Goal: Task Accomplishment & Management: Manage account settings

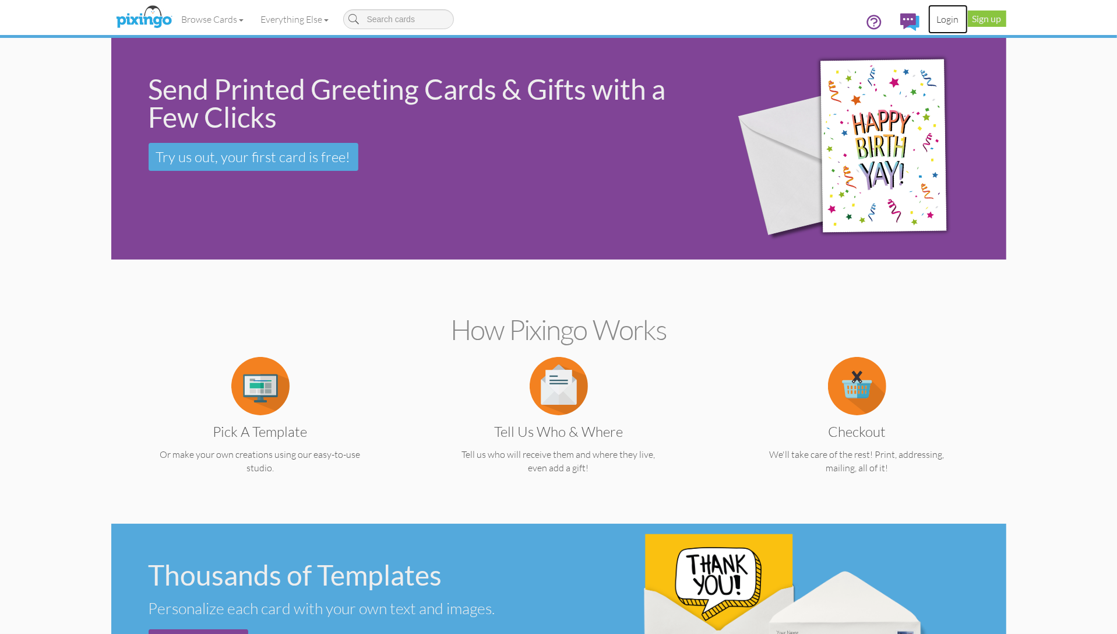
click at [947, 17] on link "Login" at bounding box center [949, 19] width 40 height 29
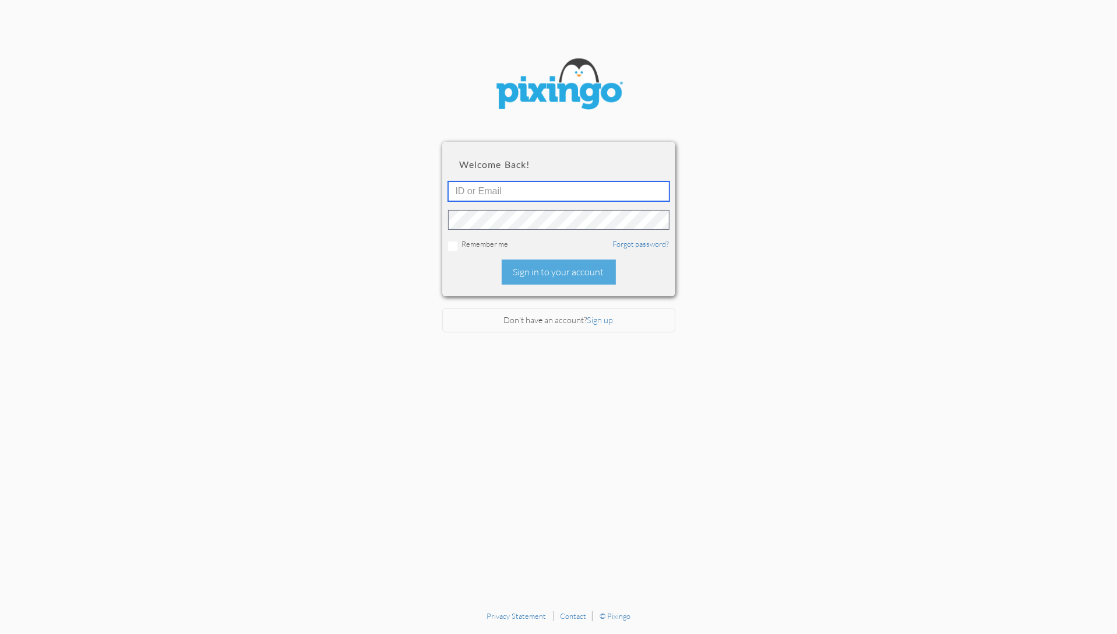
type input "1644"
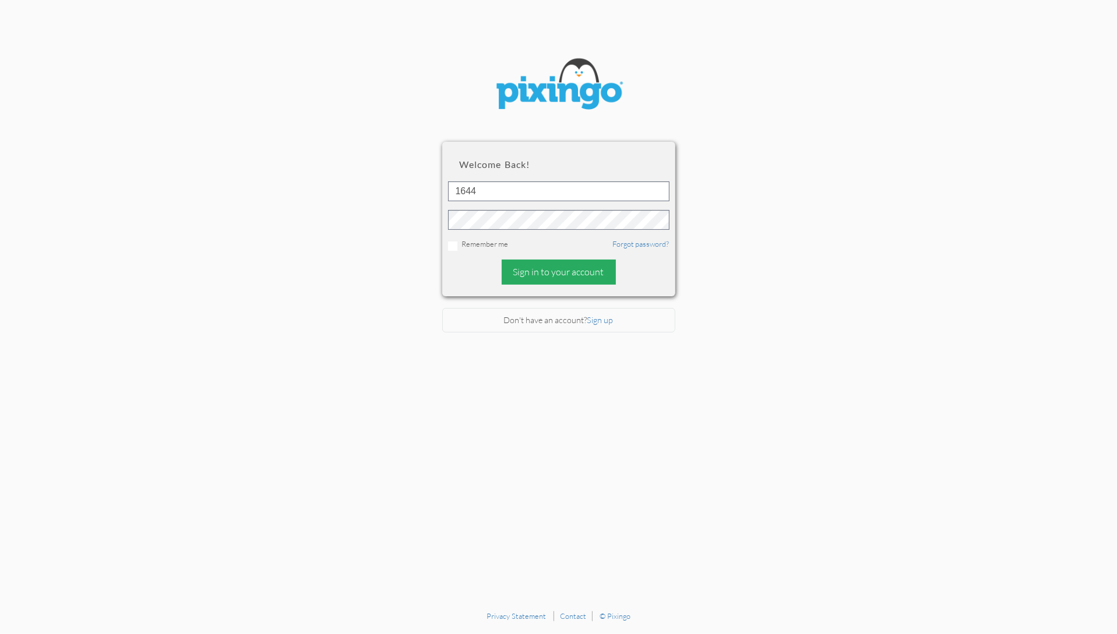
click at [535, 270] on div "Sign in to your account" at bounding box center [559, 271] width 114 height 25
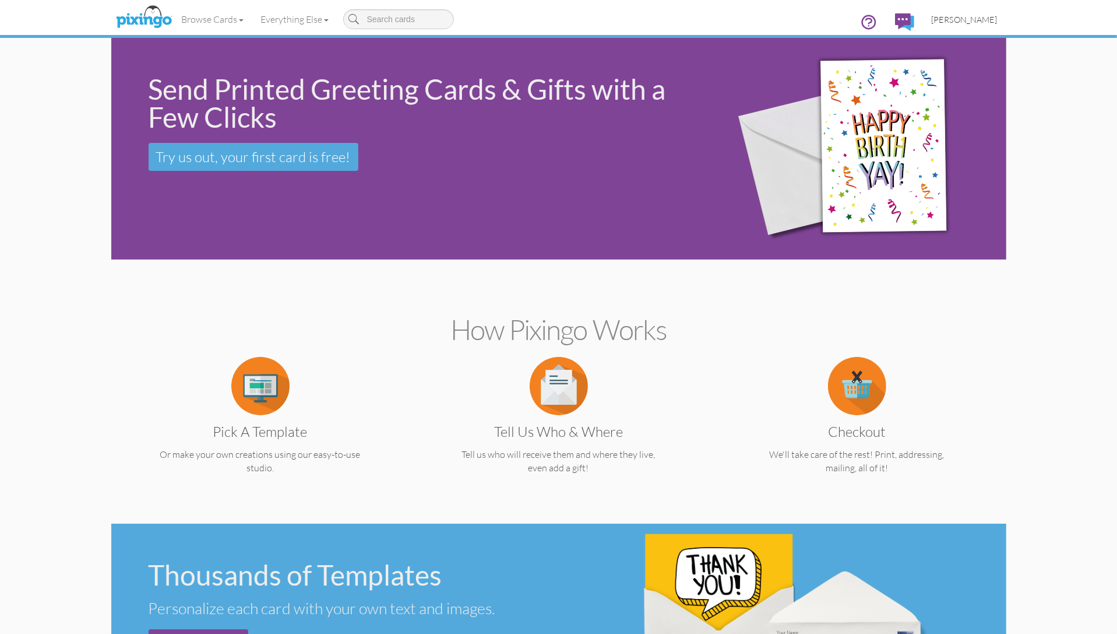
click at [972, 21] on span "[PERSON_NAME]" at bounding box center [965, 20] width 66 height 10
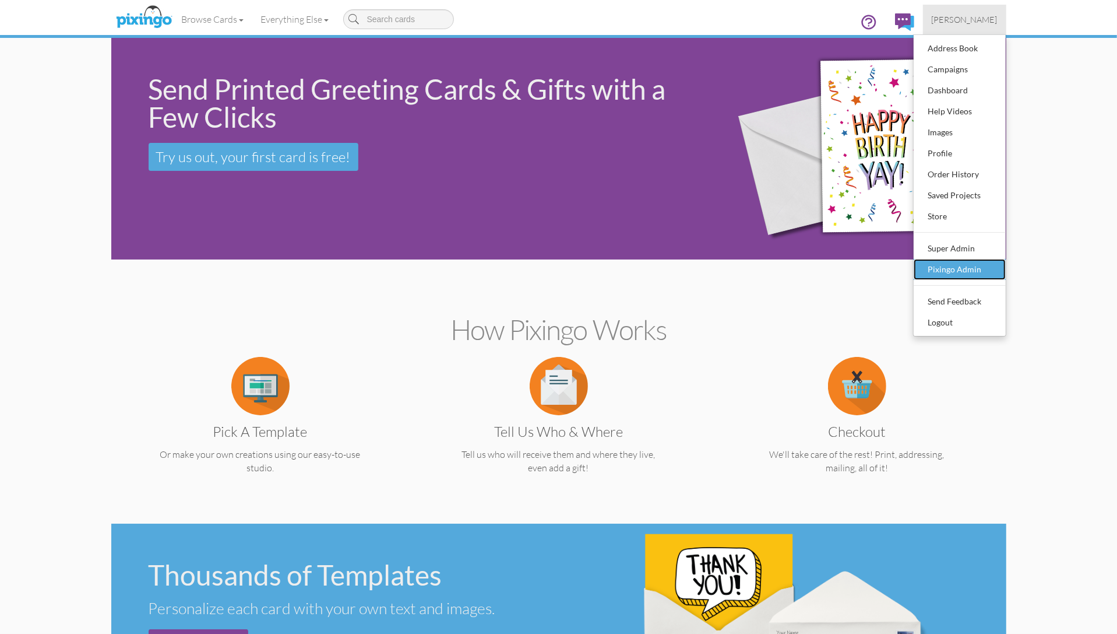
click at [947, 270] on div "Pixingo Admin" at bounding box center [960, 269] width 69 height 17
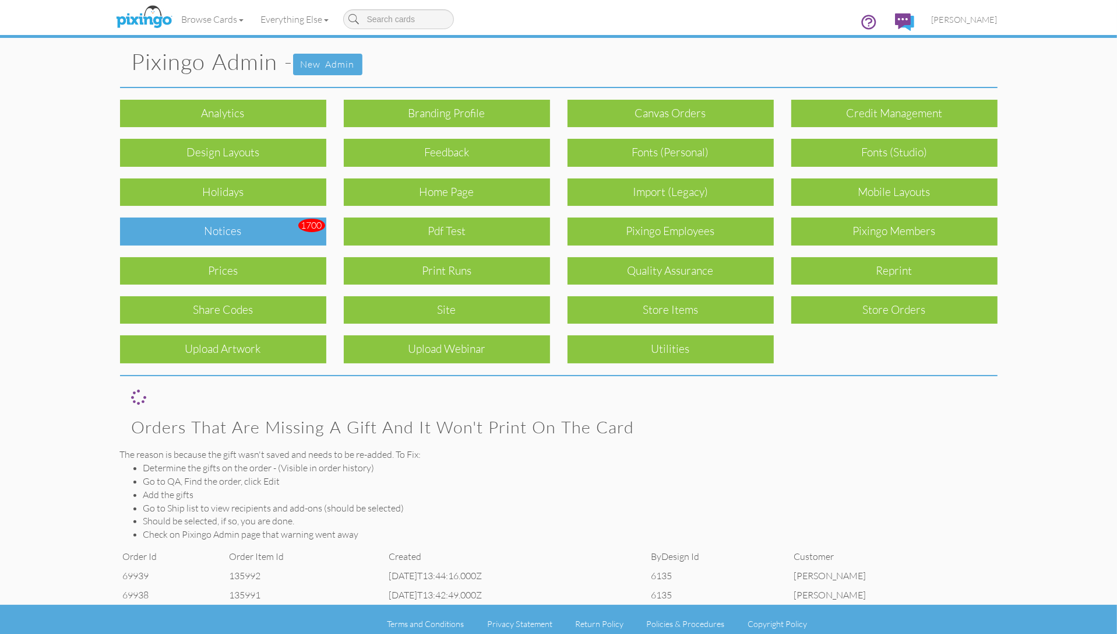
click at [256, 233] on div "Notices" at bounding box center [223, 230] width 206 height 27
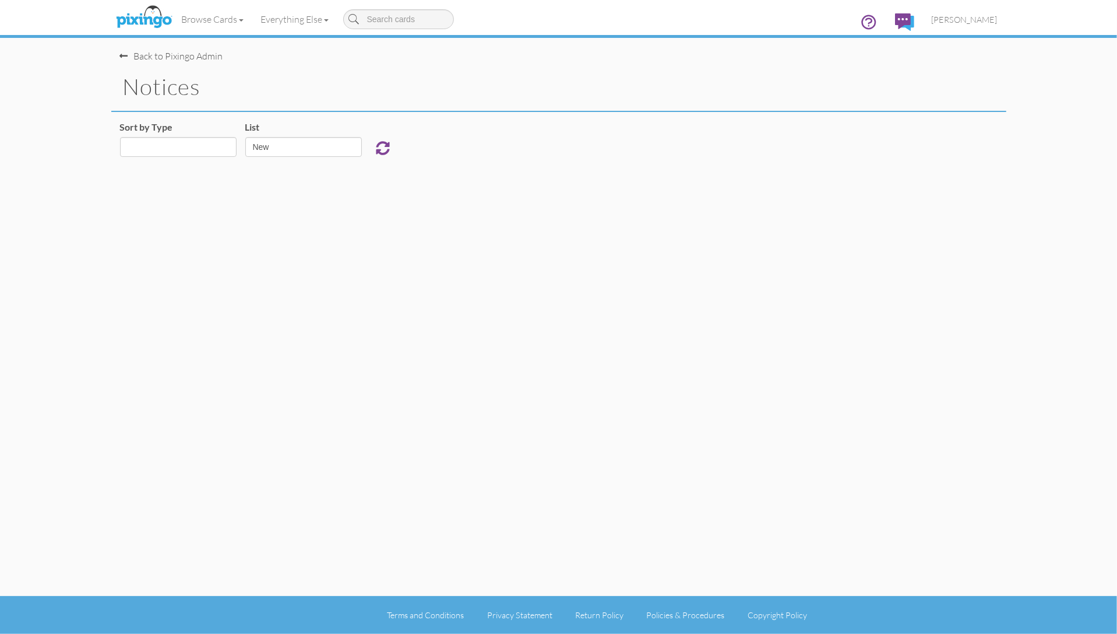
select select "object:925"
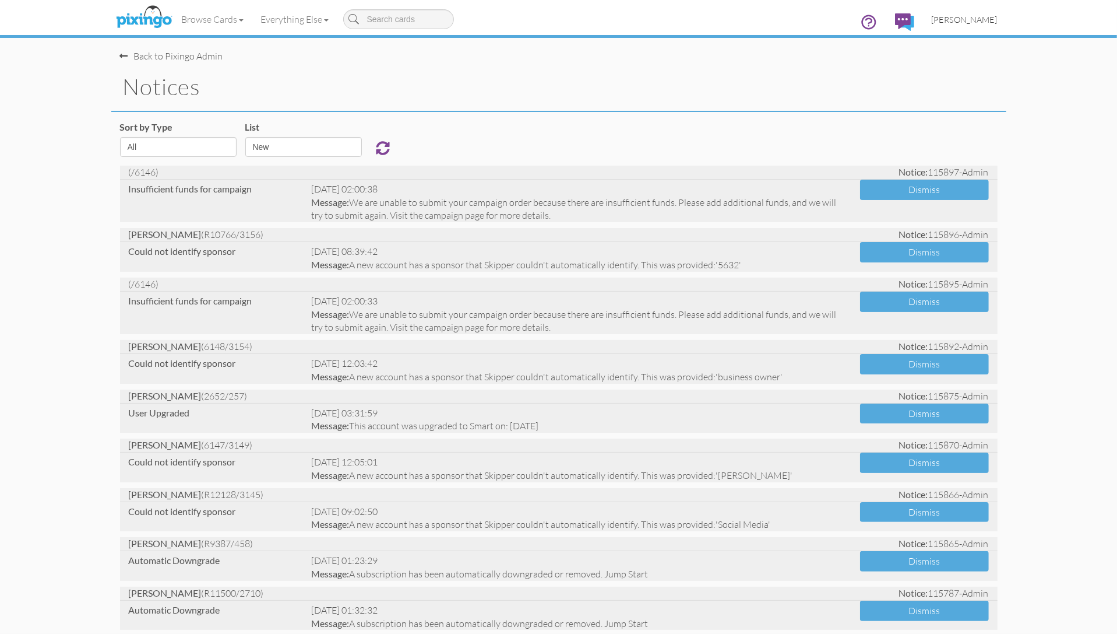
click at [957, 21] on span "[PERSON_NAME]" at bounding box center [965, 20] width 66 height 10
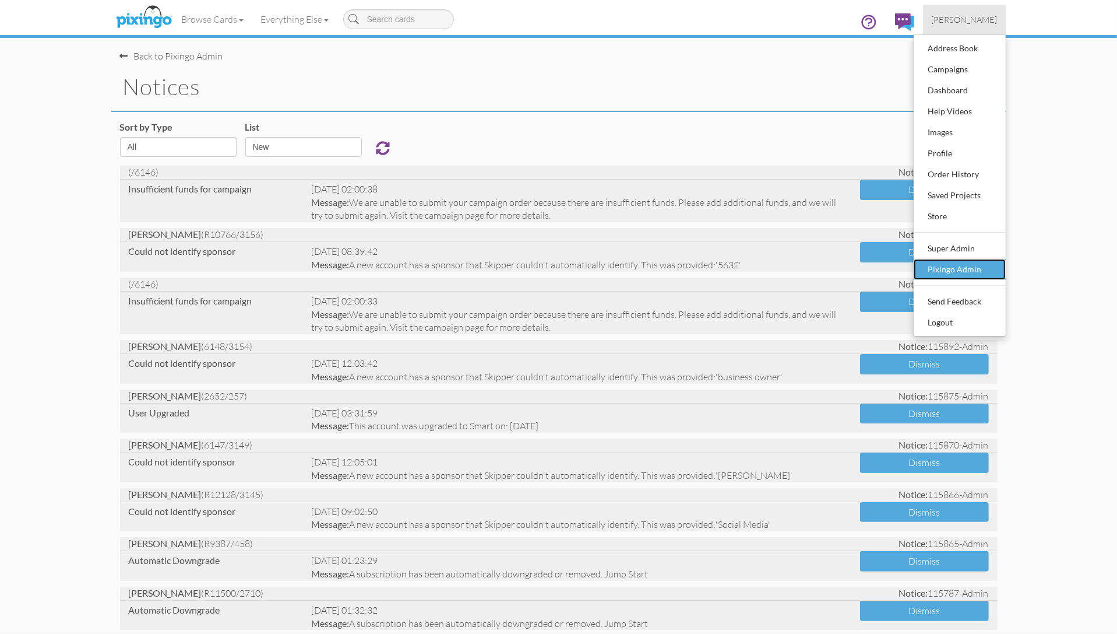
click at [957, 270] on div "Pixingo Admin" at bounding box center [960, 269] width 69 height 17
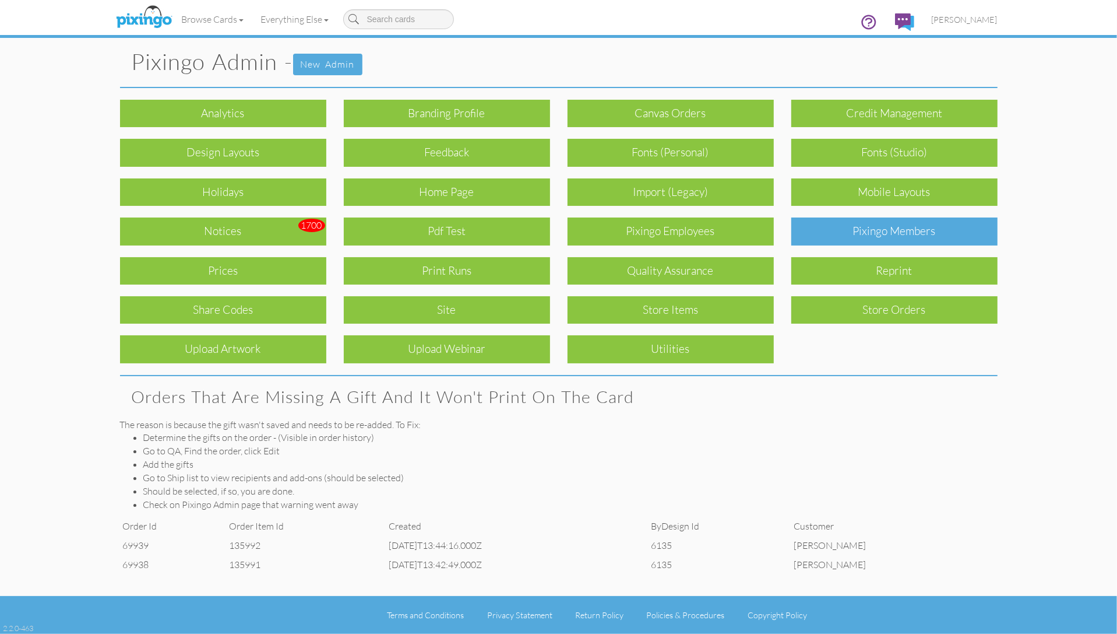
click at [901, 228] on div "Pixingo Members" at bounding box center [895, 230] width 206 height 27
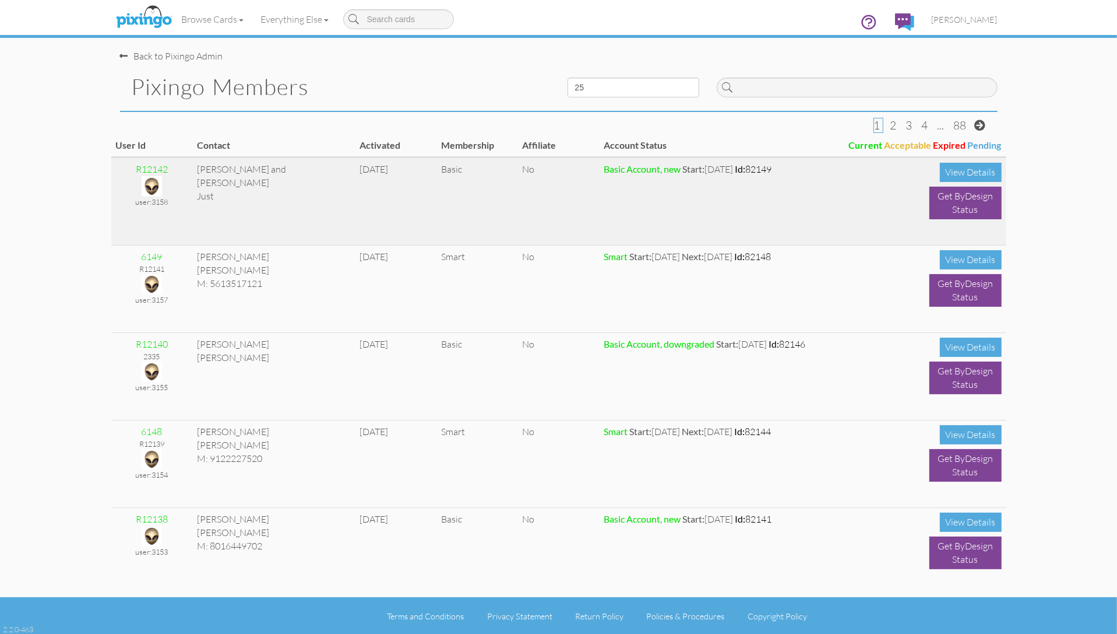
click at [151, 182] on img at bounding box center [152, 186] width 20 height 20
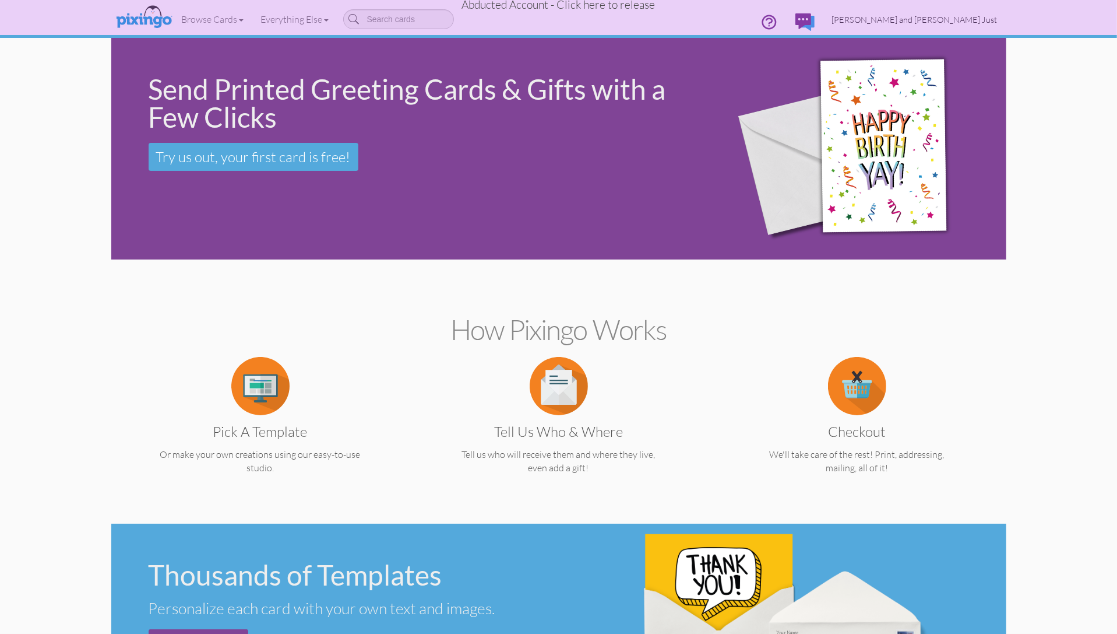
click at [934, 20] on span "[PERSON_NAME] and [PERSON_NAME] Just" at bounding box center [915, 20] width 166 height 10
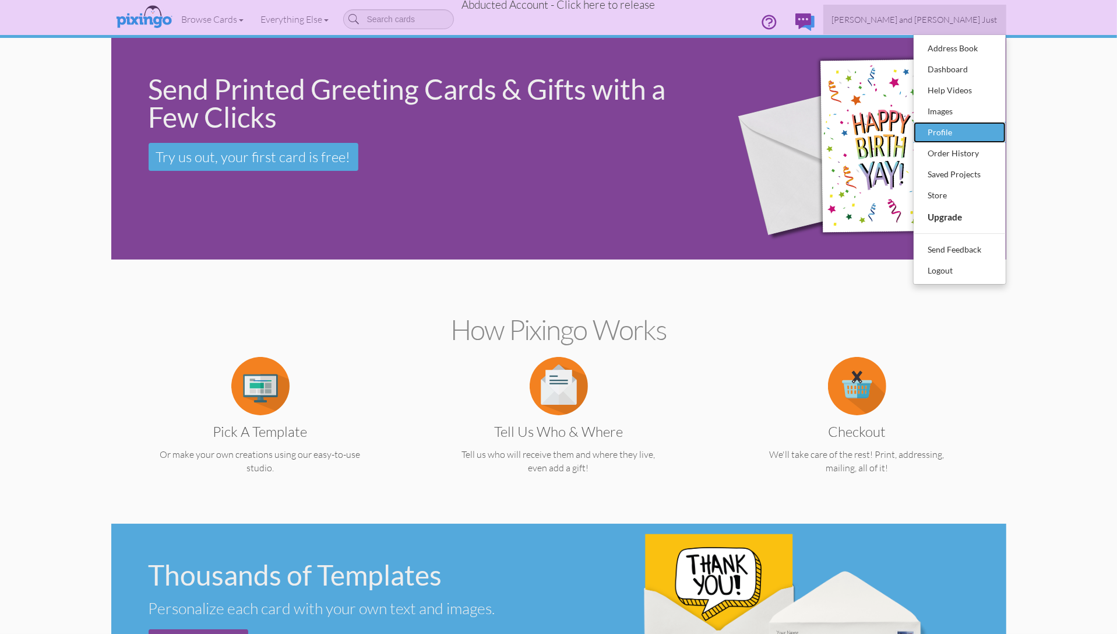
click at [942, 131] on div "Profile" at bounding box center [960, 132] width 69 height 17
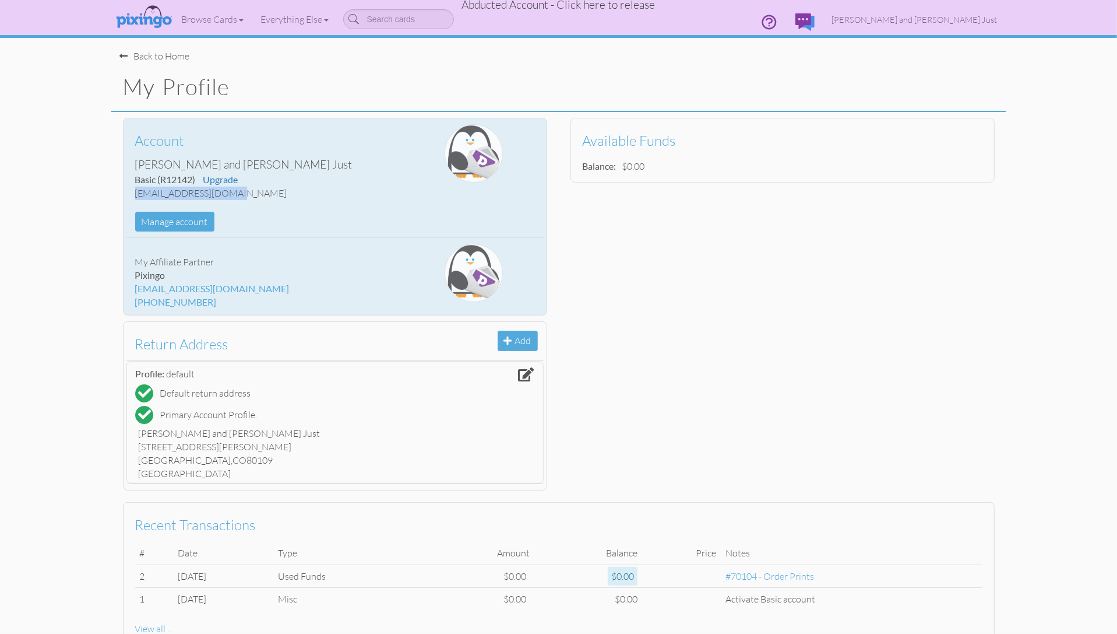
drag, startPoint x: 143, startPoint y: 194, endPoint x: 230, endPoint y: 196, distance: 86.9
click at [230, 196] on div "[EMAIL_ADDRESS][DOMAIN_NAME]" at bounding box center [265, 193] width 261 height 13
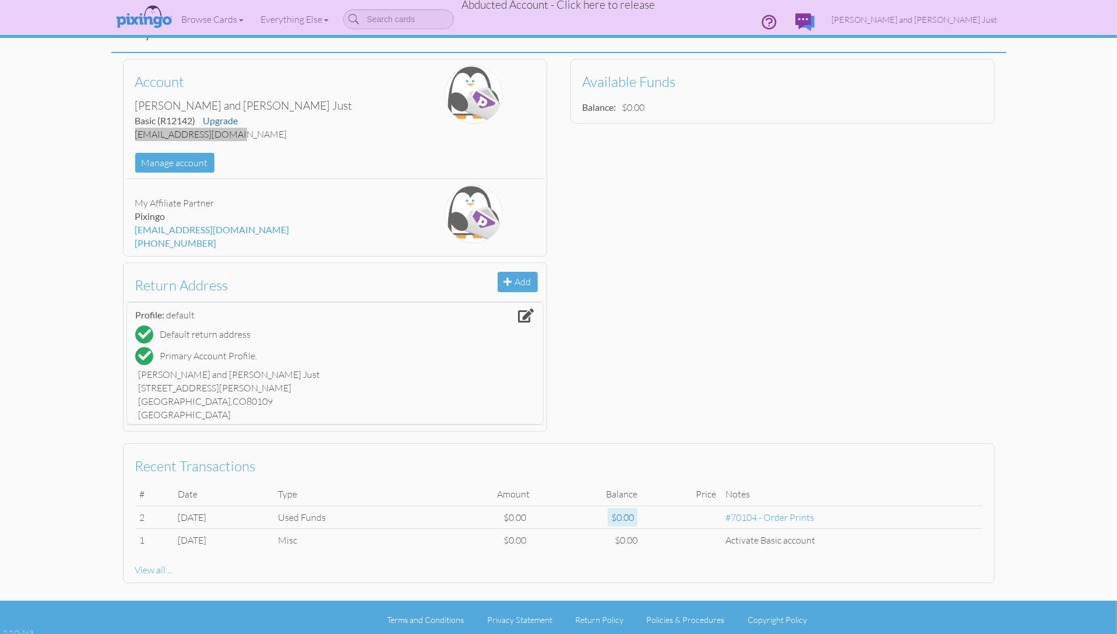
scroll to position [62, 0]
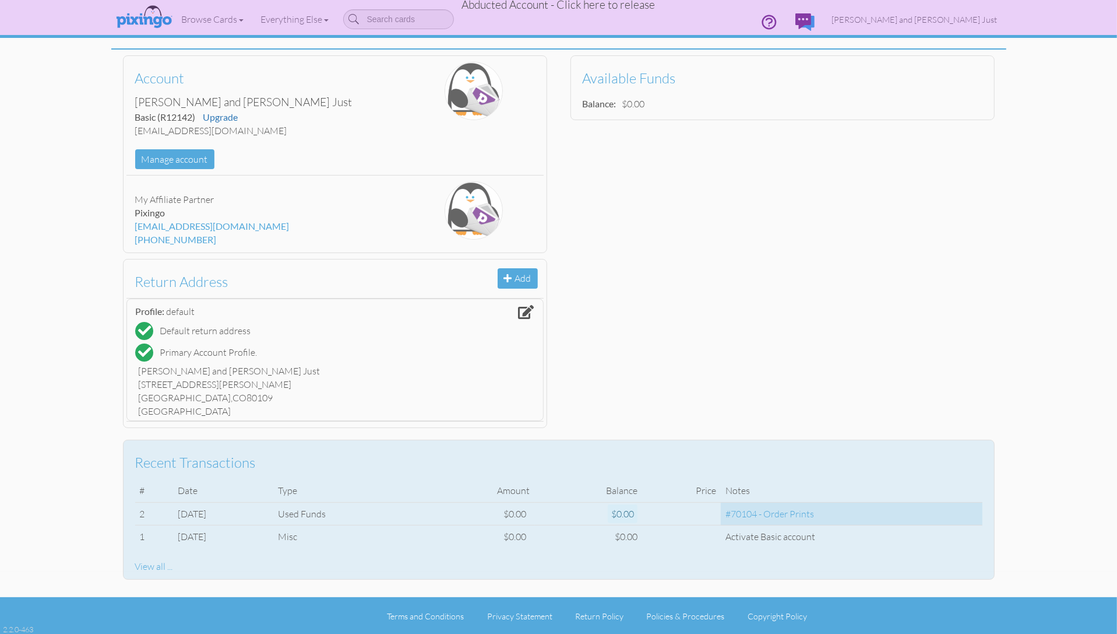
click at [782, 512] on div "#70104 - Order Prints" at bounding box center [852, 513] width 252 height 13
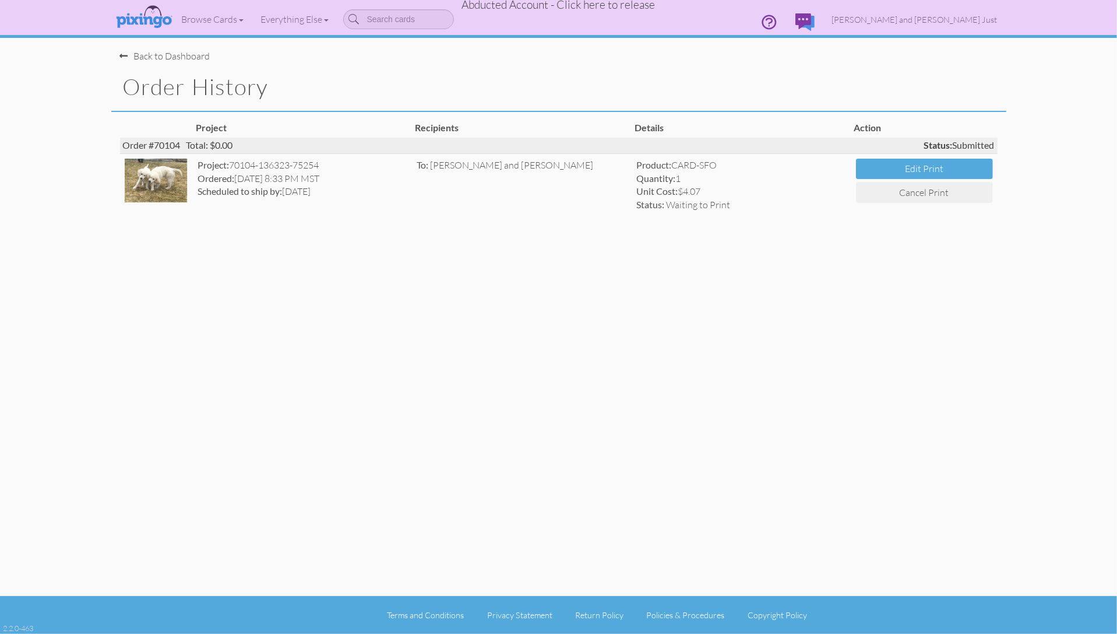
click at [171, 188] on img at bounding box center [157, 181] width 64 height 44
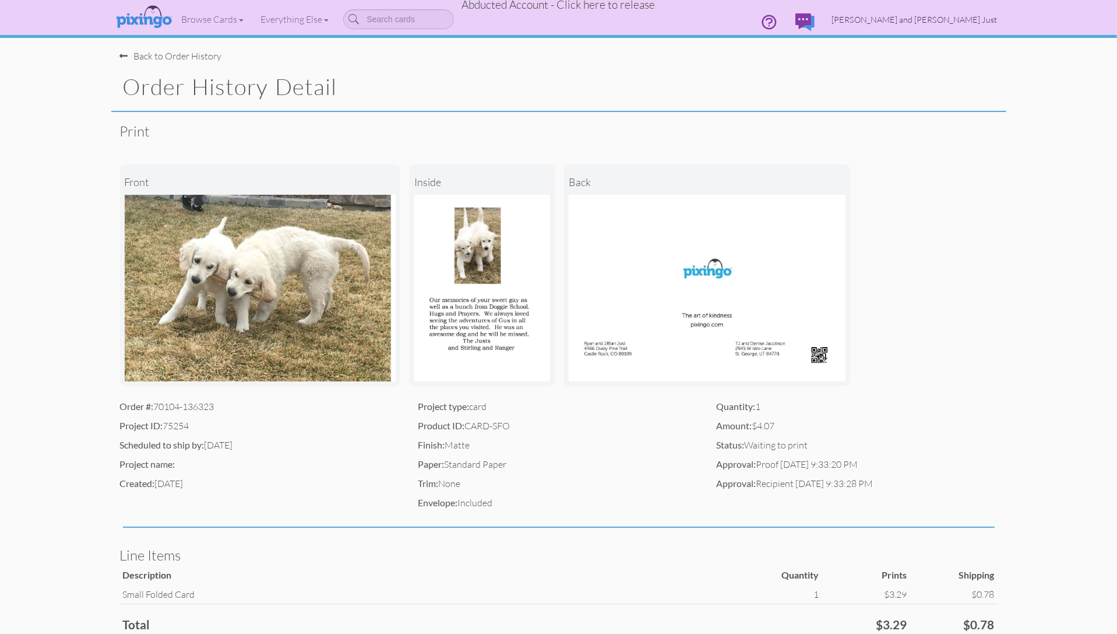
click at [940, 18] on span "[PERSON_NAME] and [PERSON_NAME] Just" at bounding box center [915, 20] width 166 height 10
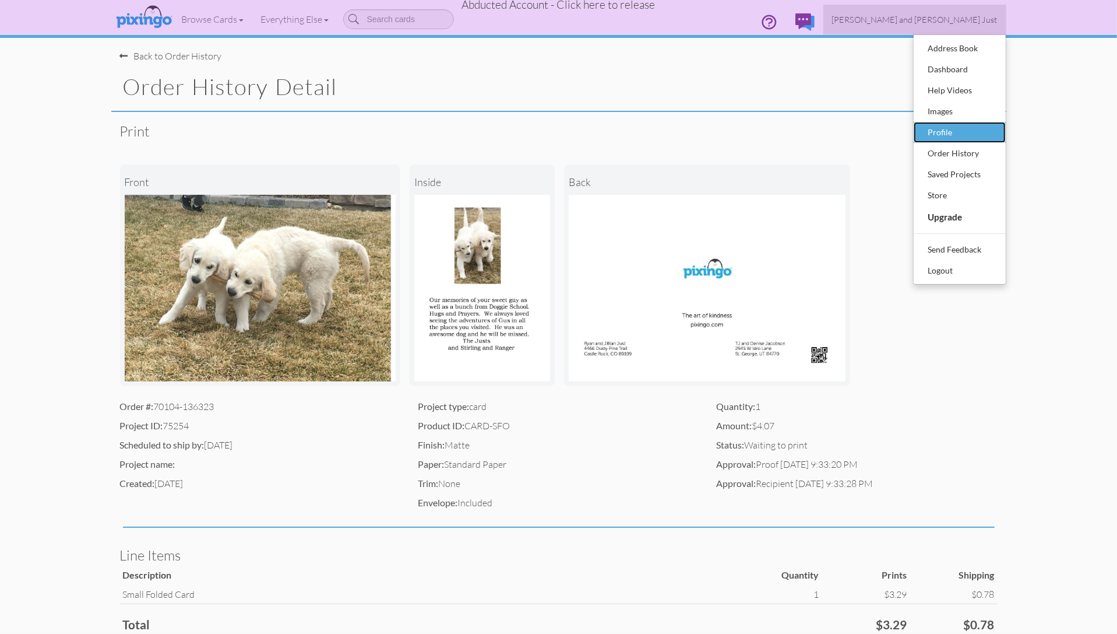
click at [943, 124] on div "Profile" at bounding box center [960, 132] width 69 height 17
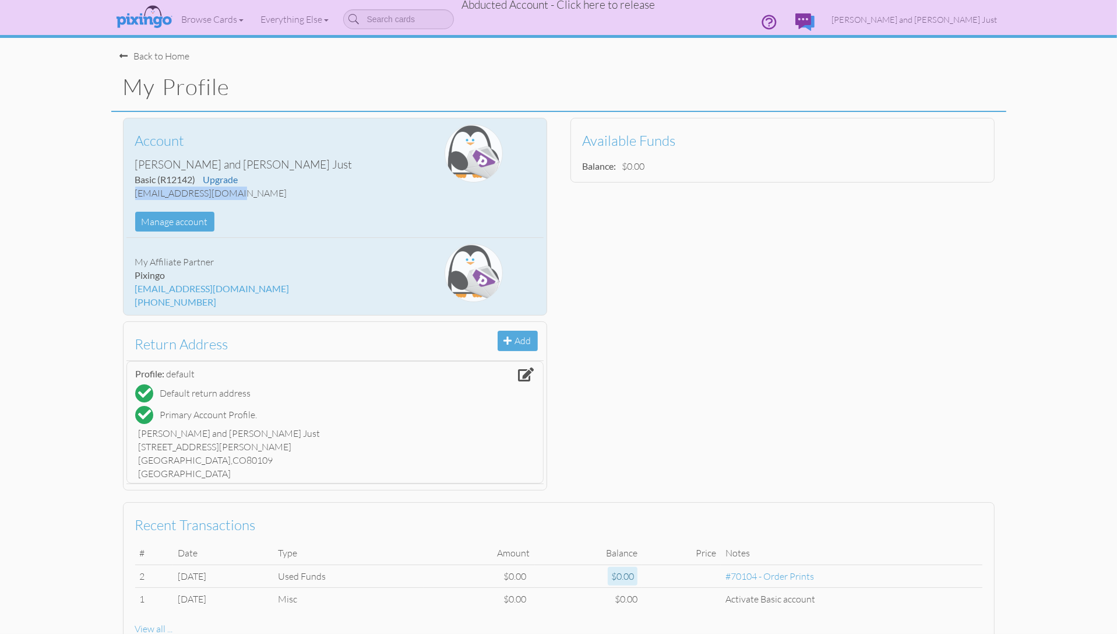
drag, startPoint x: 136, startPoint y: 191, endPoint x: 228, endPoint y: 193, distance: 92.7
click at [228, 193] on div "[EMAIL_ADDRESS][DOMAIN_NAME]" at bounding box center [265, 193] width 261 height 13
copy div "[EMAIL_ADDRESS][DOMAIN_NAME]"
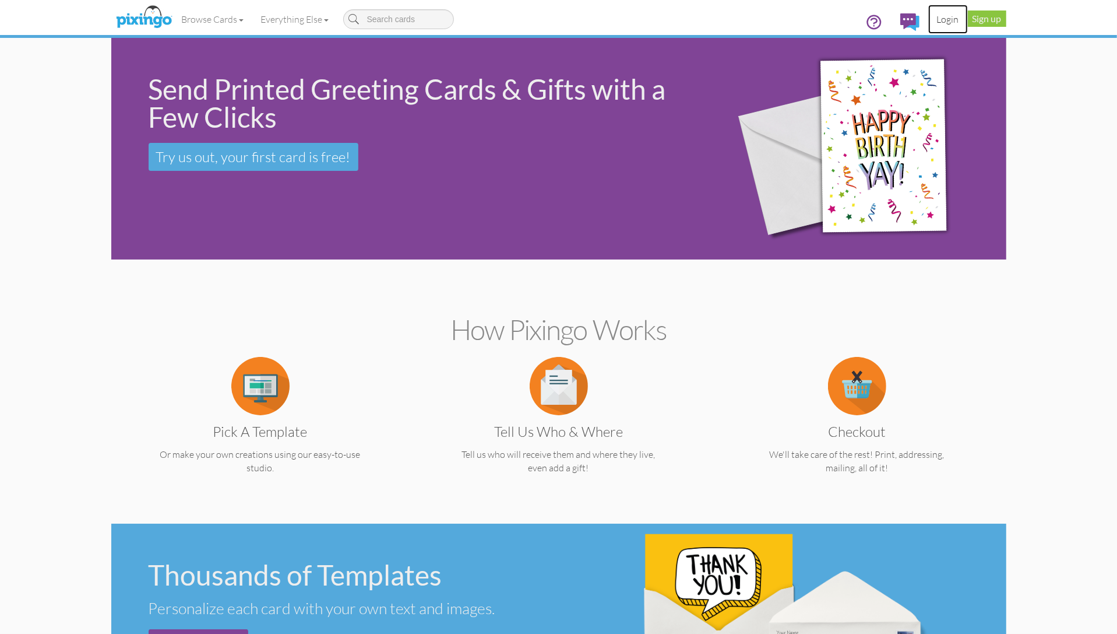
click at [942, 19] on link "Login" at bounding box center [949, 19] width 40 height 29
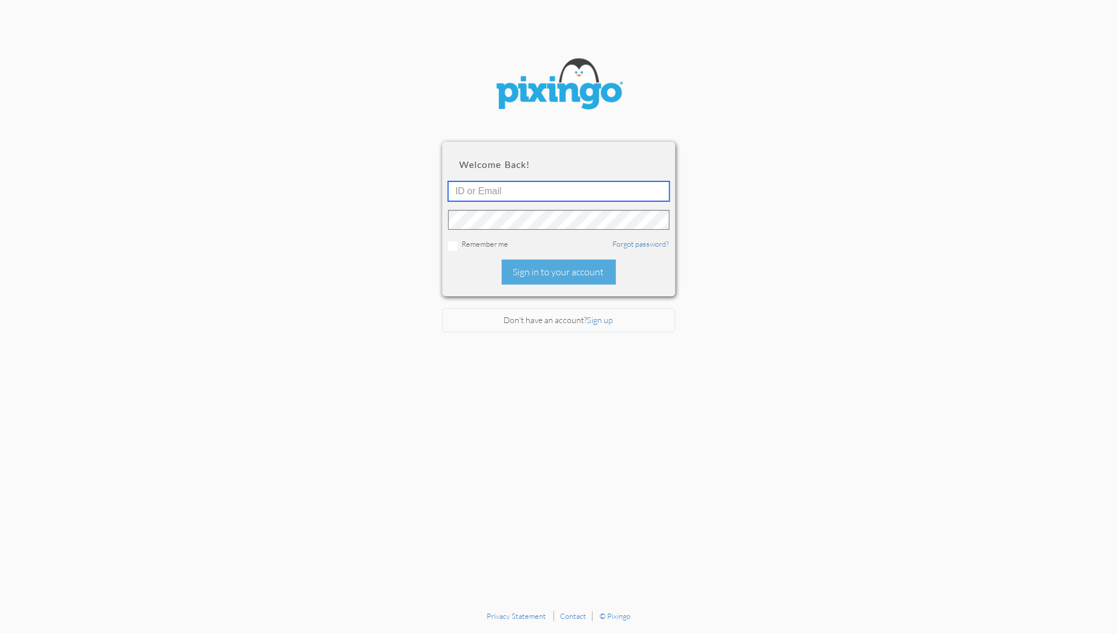
type input "1644"
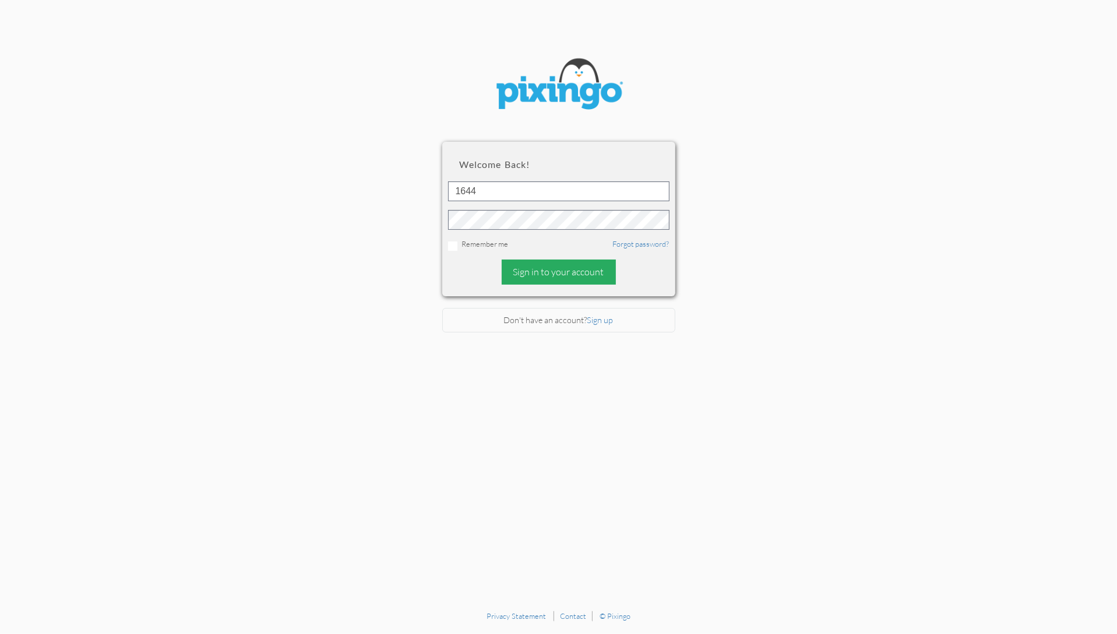
click at [564, 275] on div "Sign in to your account" at bounding box center [559, 271] width 114 height 25
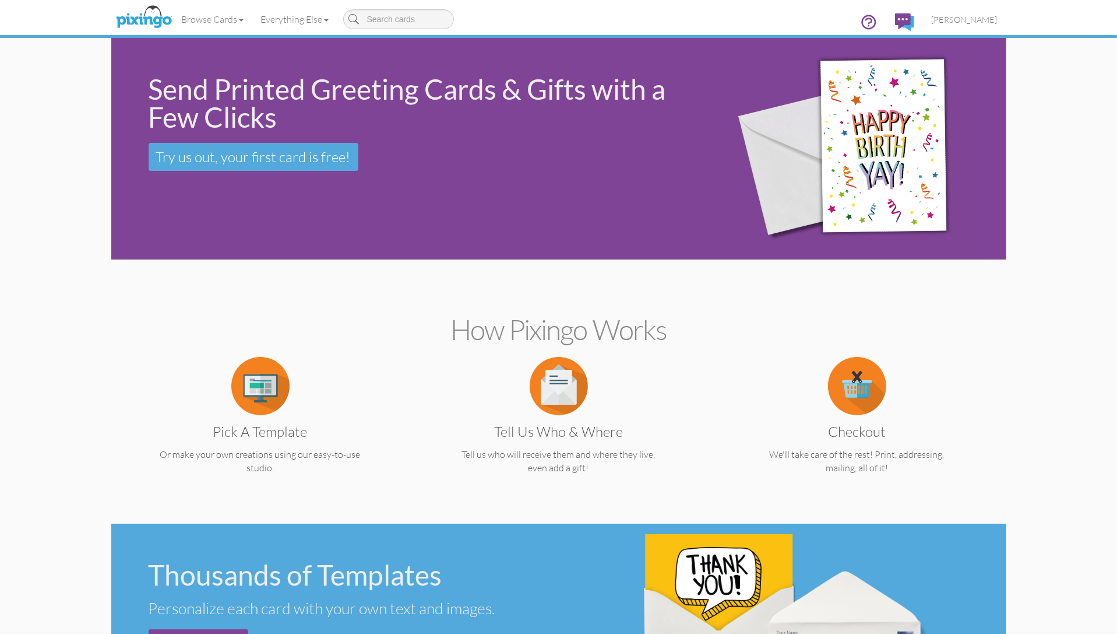
scroll to position [1, 0]
click at [972, 23] on span "[PERSON_NAME]" at bounding box center [965, 20] width 66 height 10
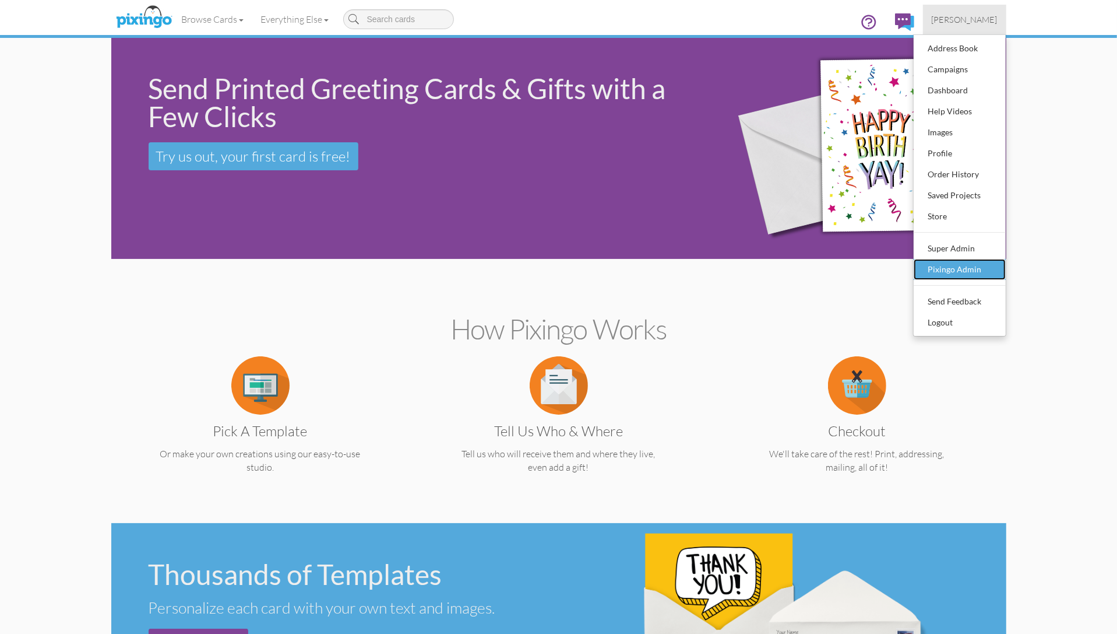
click at [948, 266] on div "Pixingo Admin" at bounding box center [960, 269] width 69 height 17
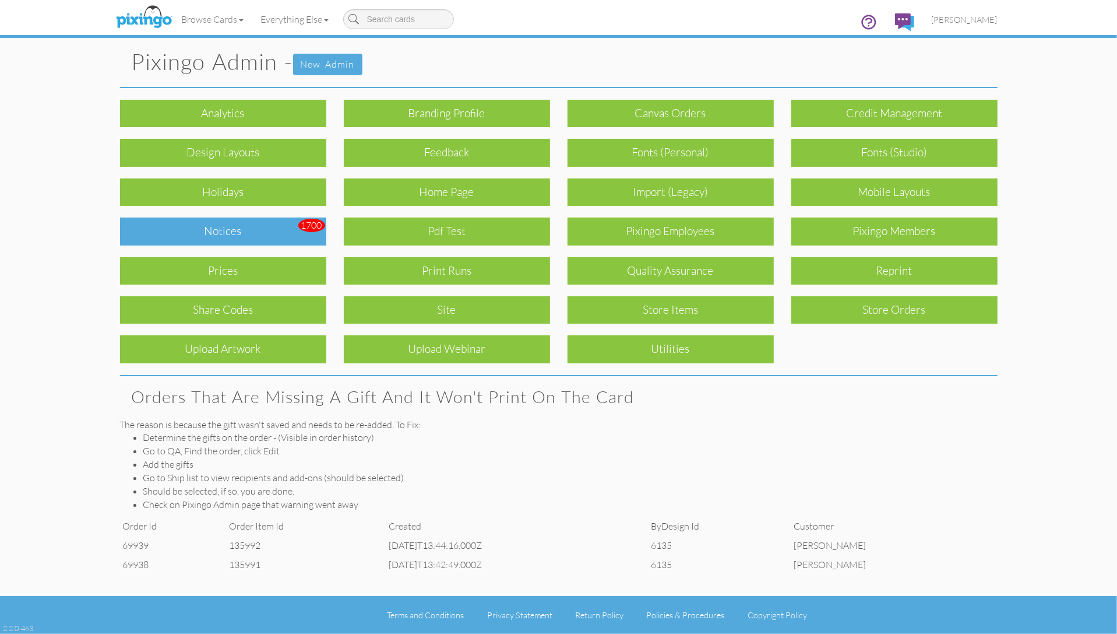
click at [291, 235] on div "Notices" at bounding box center [223, 230] width 206 height 27
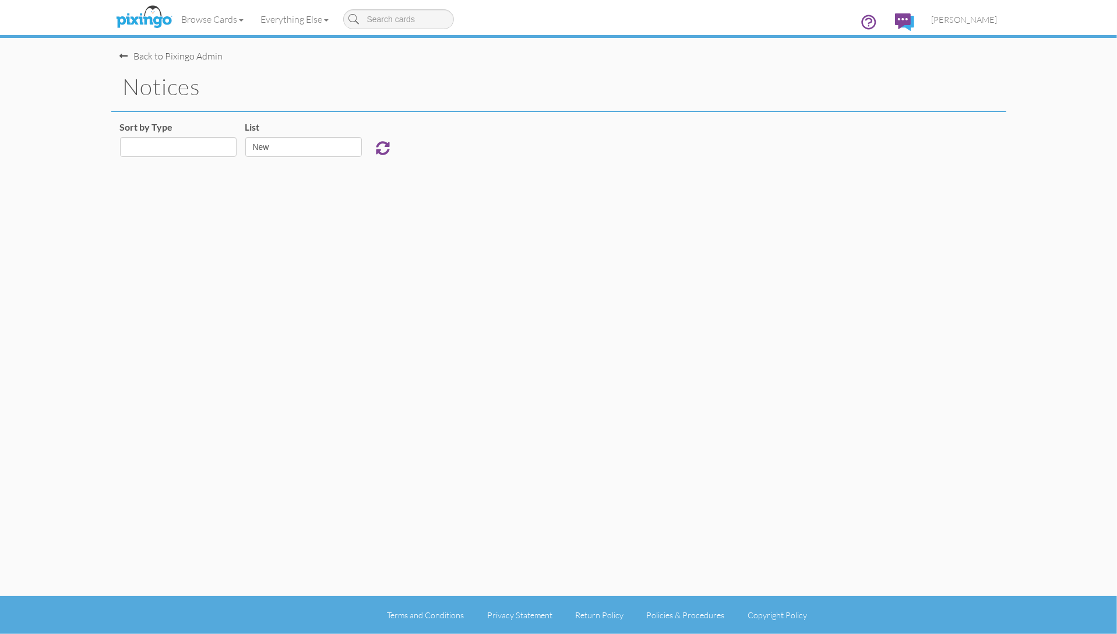
select select "object:925"
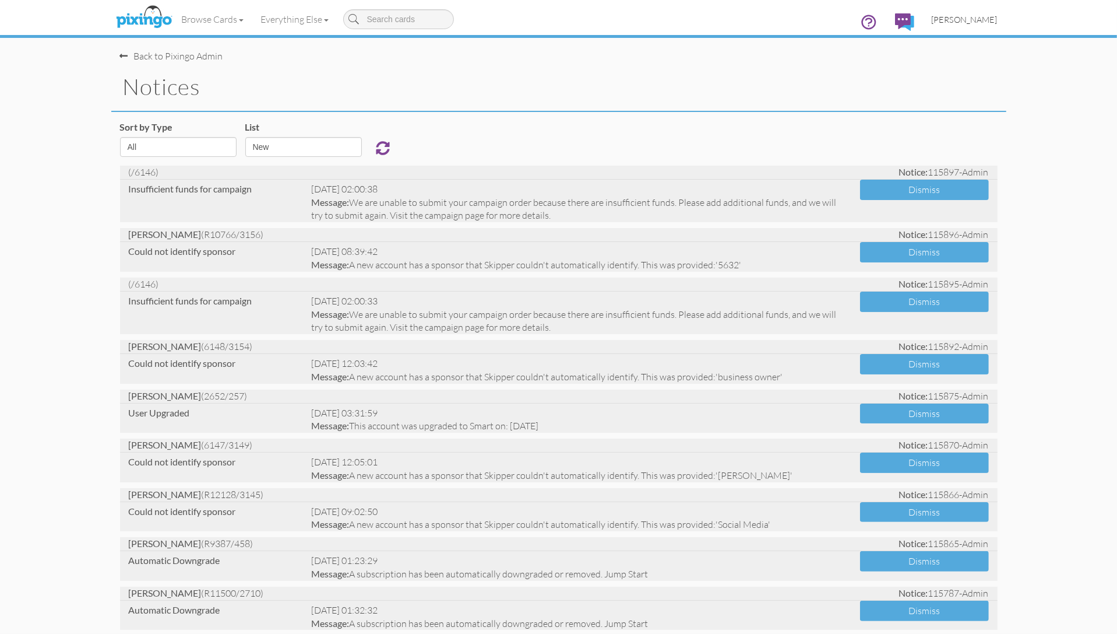
click at [968, 15] on span "[PERSON_NAME]" at bounding box center [965, 20] width 66 height 10
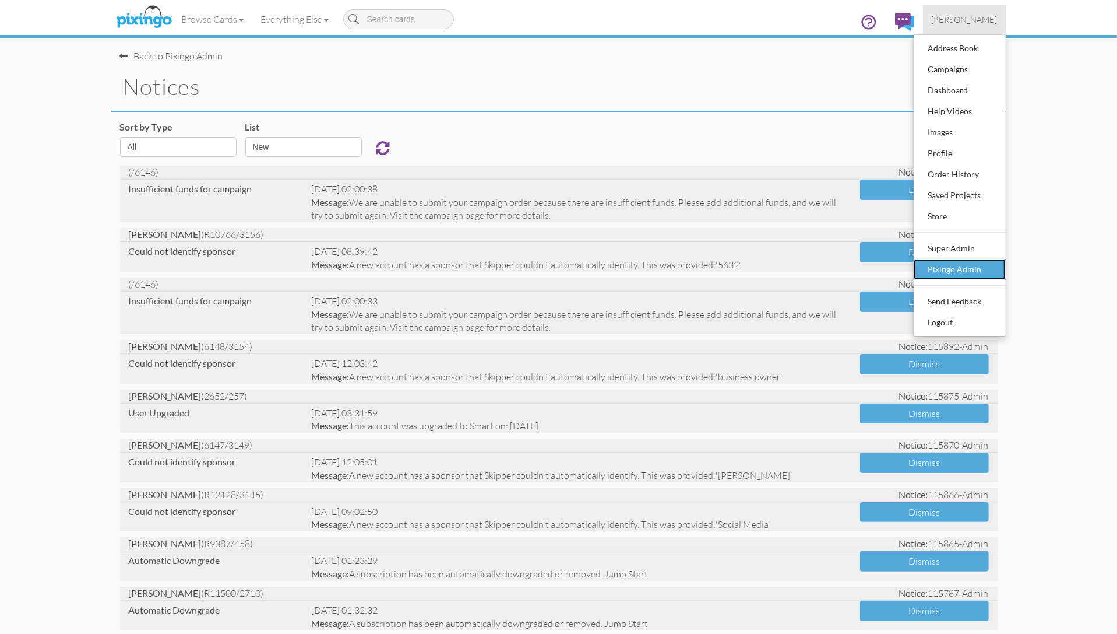
click at [976, 262] on div "Pixingo Admin" at bounding box center [960, 269] width 69 height 17
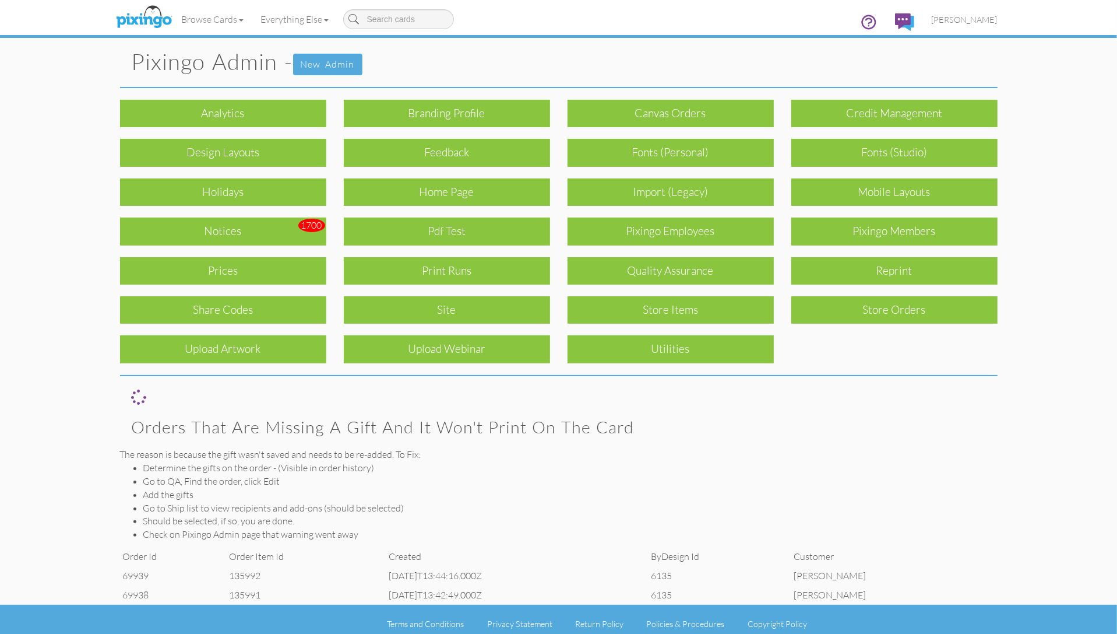
click at [942, 237] on div "Pixingo Members" at bounding box center [895, 230] width 206 height 27
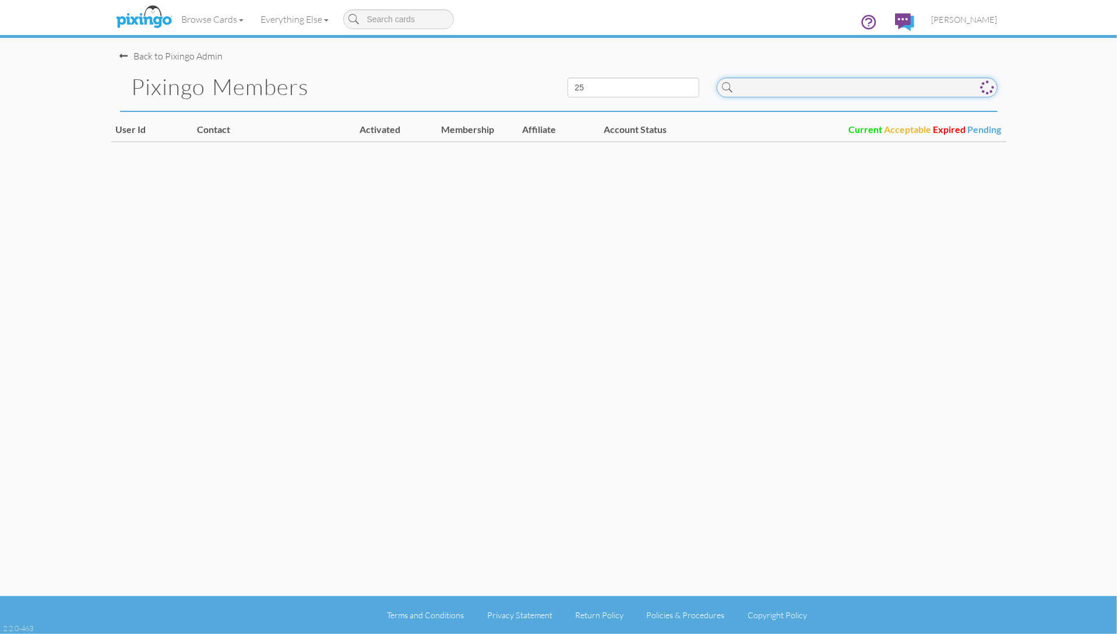
click at [747, 89] on input at bounding box center [857, 88] width 281 height 20
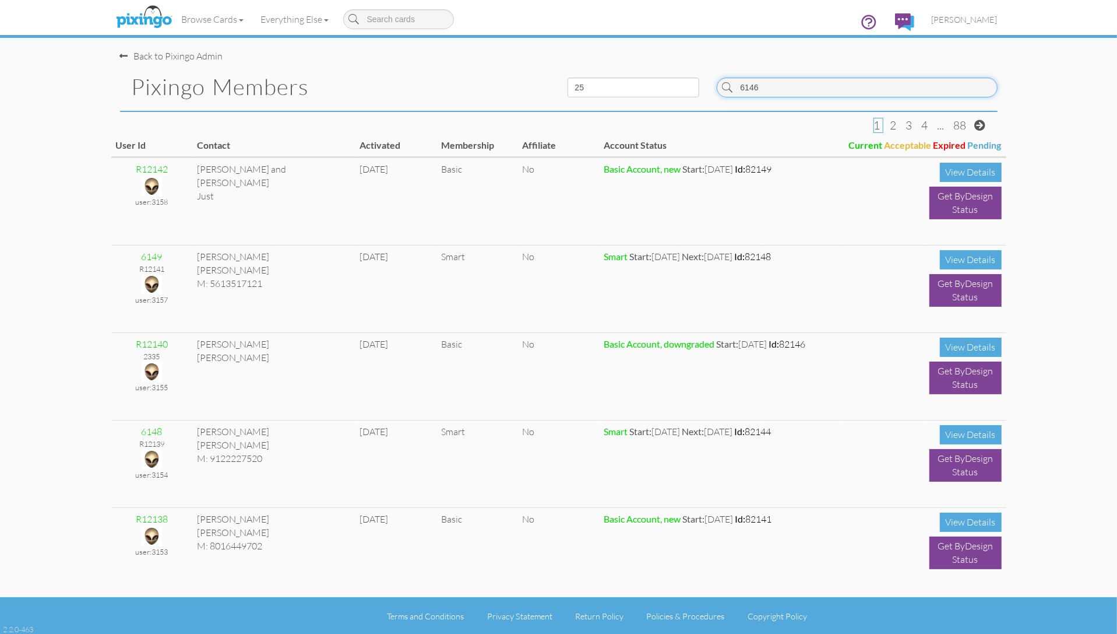
type input "6146"
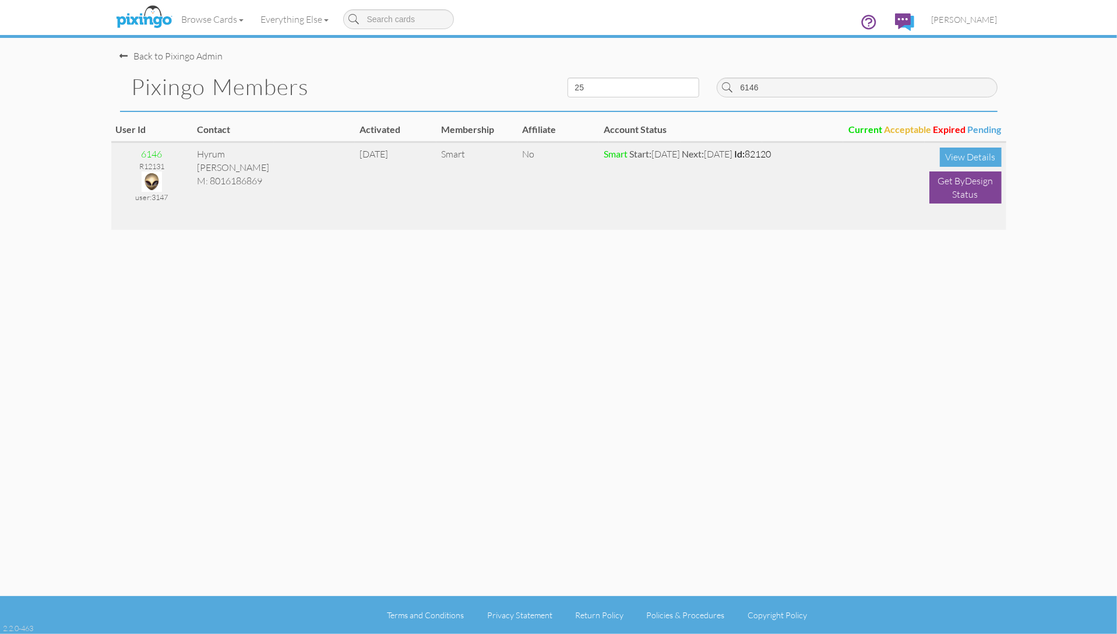
click at [146, 182] on img at bounding box center [152, 181] width 20 height 20
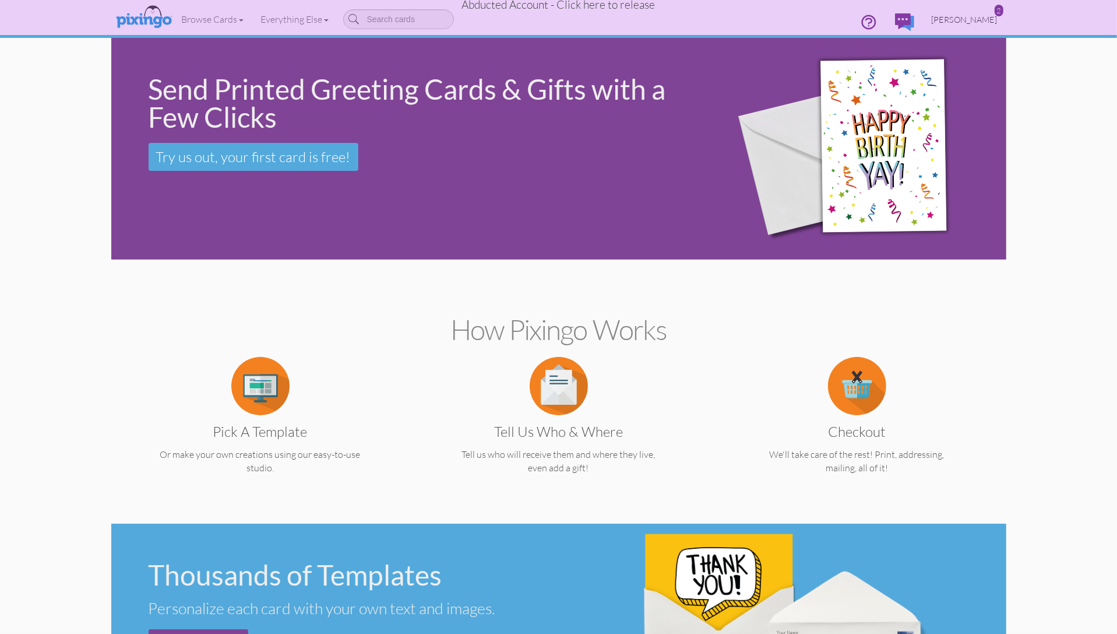
click at [976, 19] on span "Hyrum Rosquist" at bounding box center [965, 20] width 66 height 10
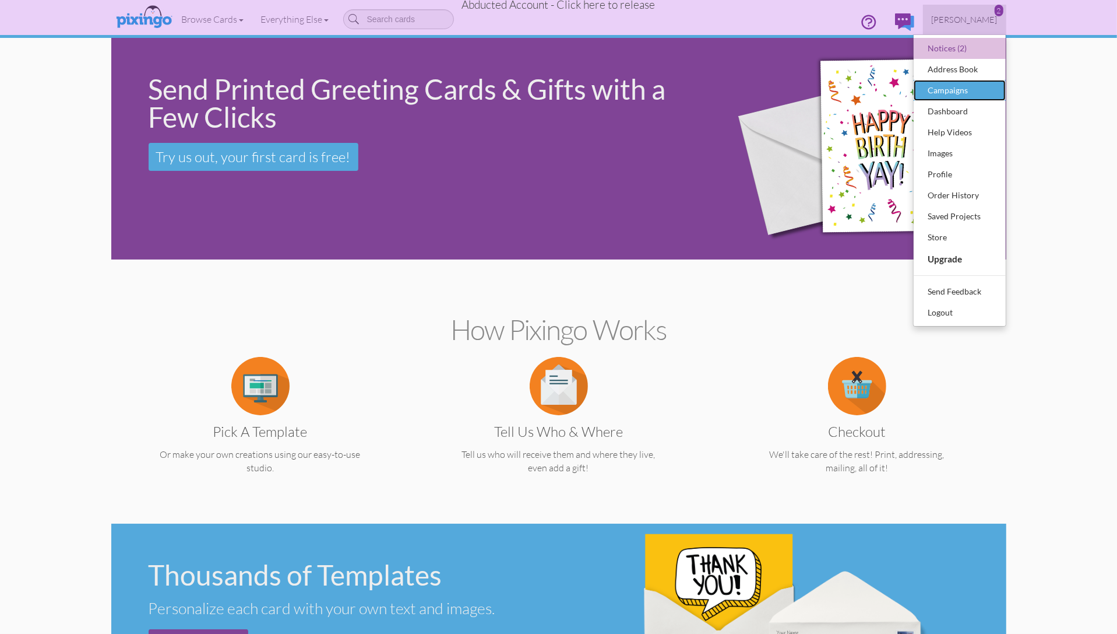
click at [957, 94] on div "Campaigns" at bounding box center [960, 90] width 69 height 17
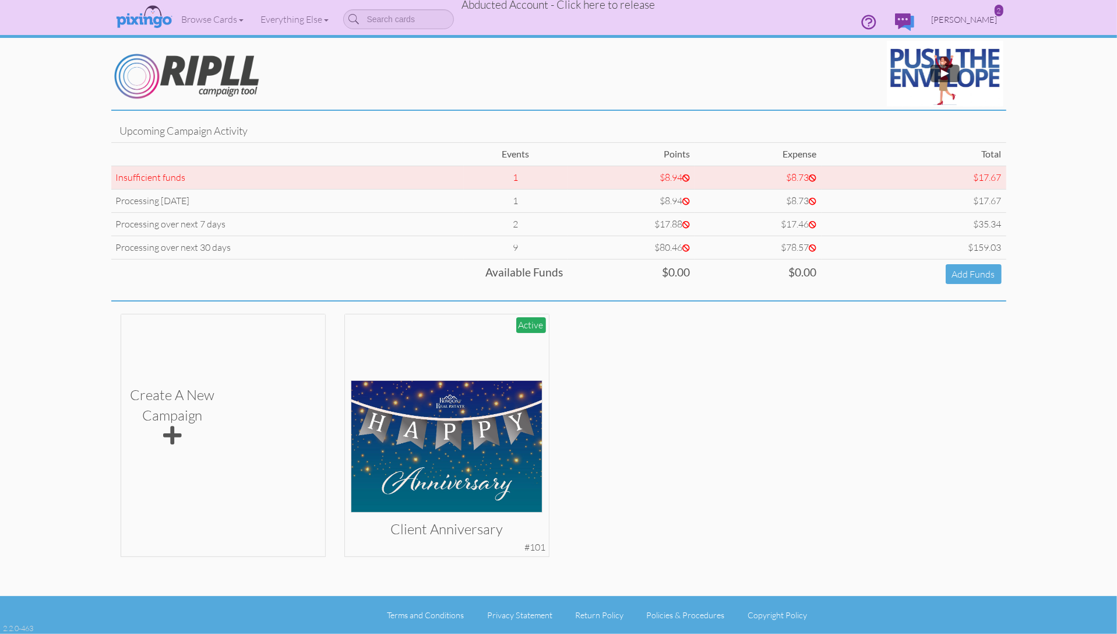
click at [950, 22] on span "Hyrum Rosquist" at bounding box center [965, 20] width 66 height 10
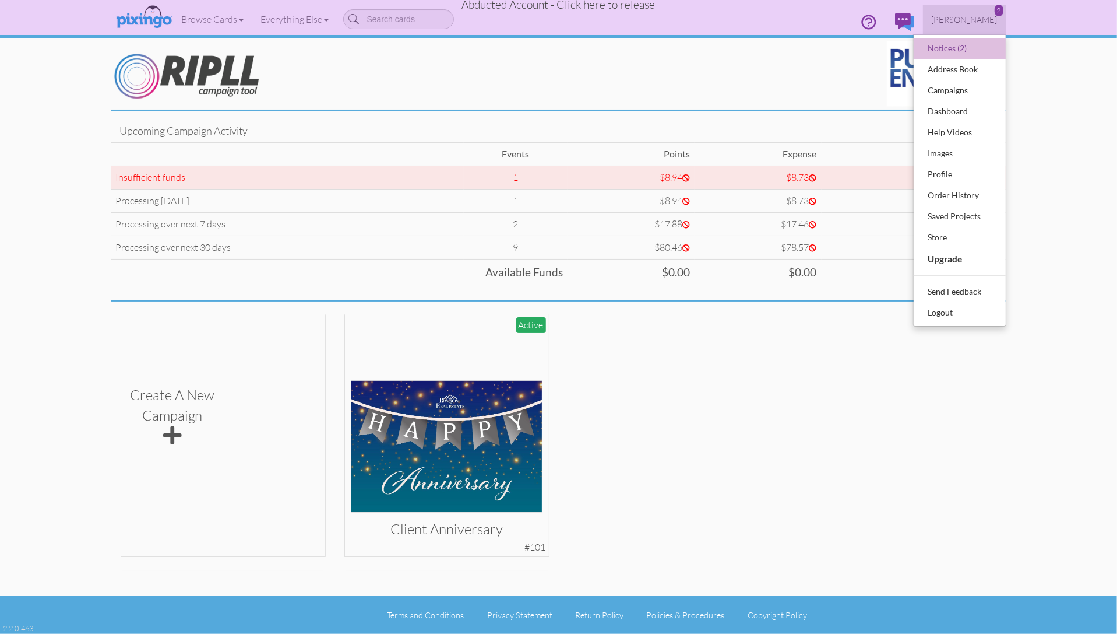
click at [1040, 441] on campaign "Toggle navigation 2 Visit Pixingo Mobile Browse Cards Business Accounting Autom…" at bounding box center [558, 317] width 1117 height 634
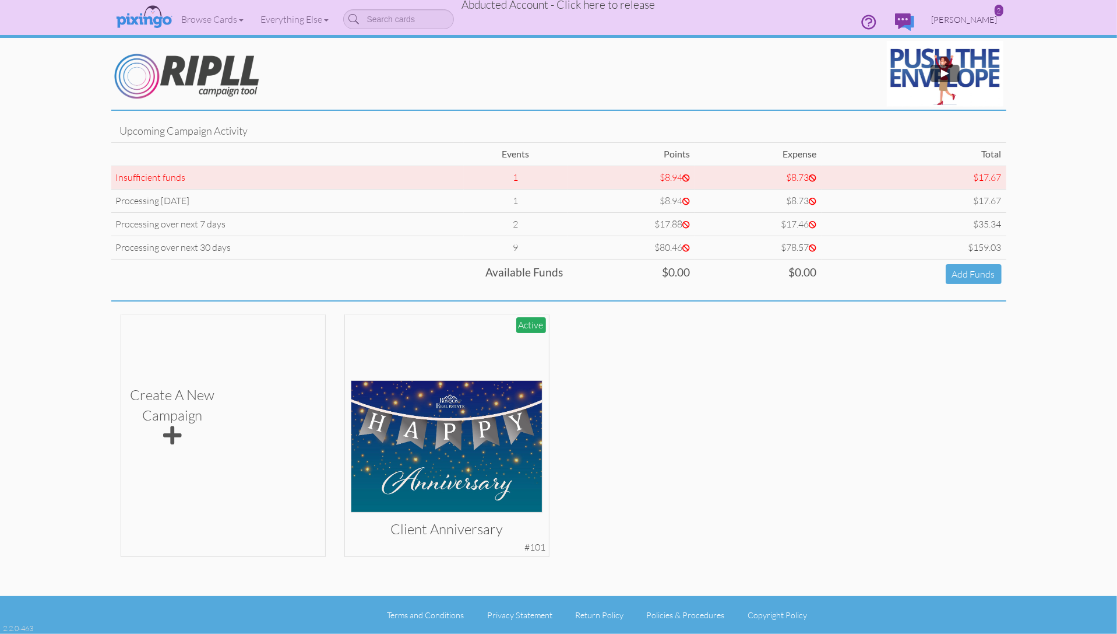
click at [959, 24] on span "Hyrum Rosquist" at bounding box center [965, 20] width 66 height 10
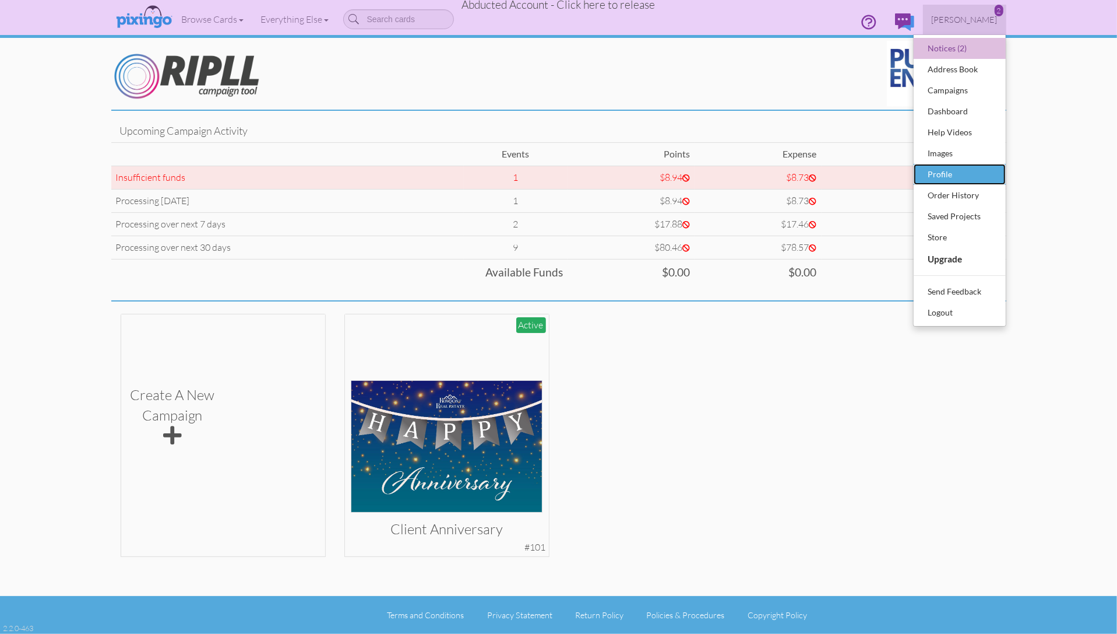
click at [945, 168] on div "Profile" at bounding box center [960, 174] width 69 height 17
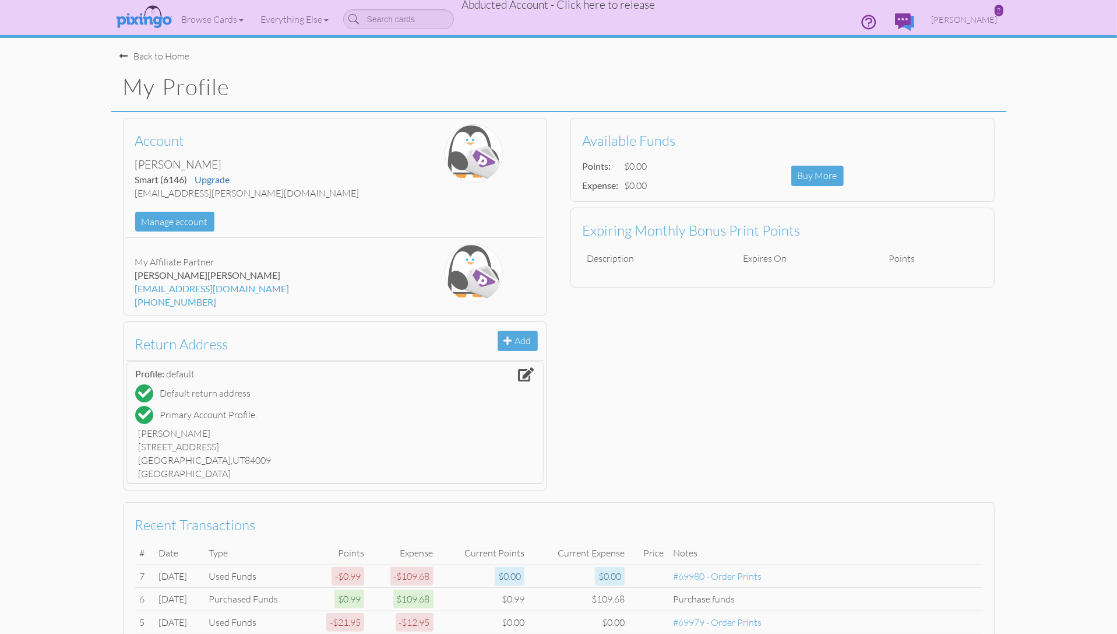
click at [628, 81] on h1 "My Profile" at bounding box center [565, 87] width 884 height 24
drag, startPoint x: 597, startPoint y: 126, endPoint x: 595, endPoint y: 120, distance: 7.0
click at [597, 126] on div "Available Funds Points: $81.00 Expense: $79.00 Buy More" at bounding box center [783, 160] width 424 height 84
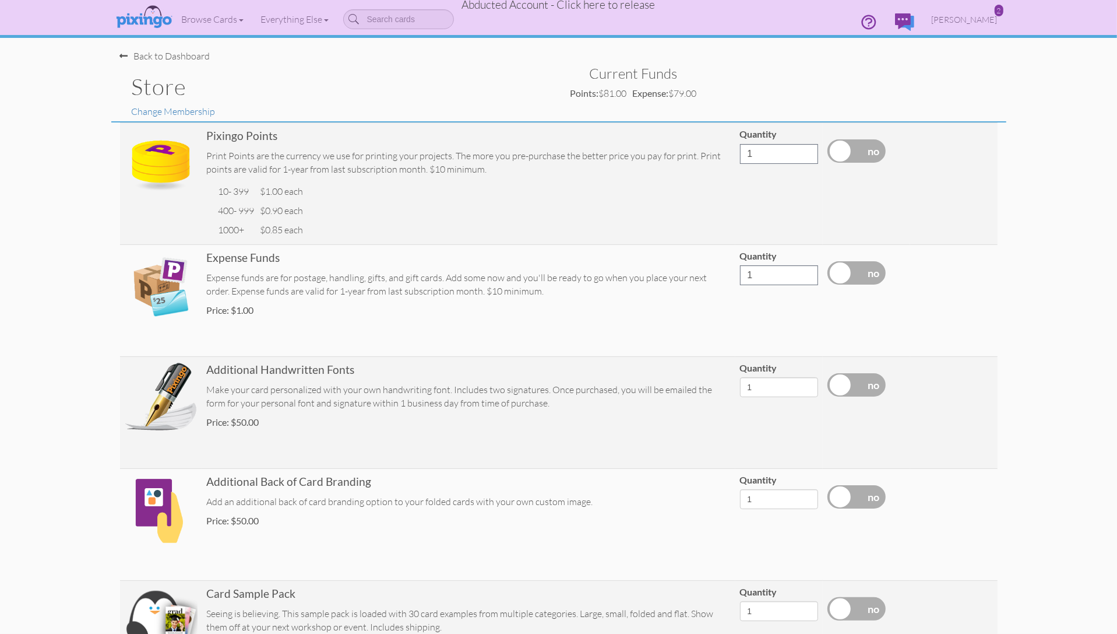
click at [547, 8] on span "Abducted Account - Click here to release" at bounding box center [559, 5] width 194 height 14
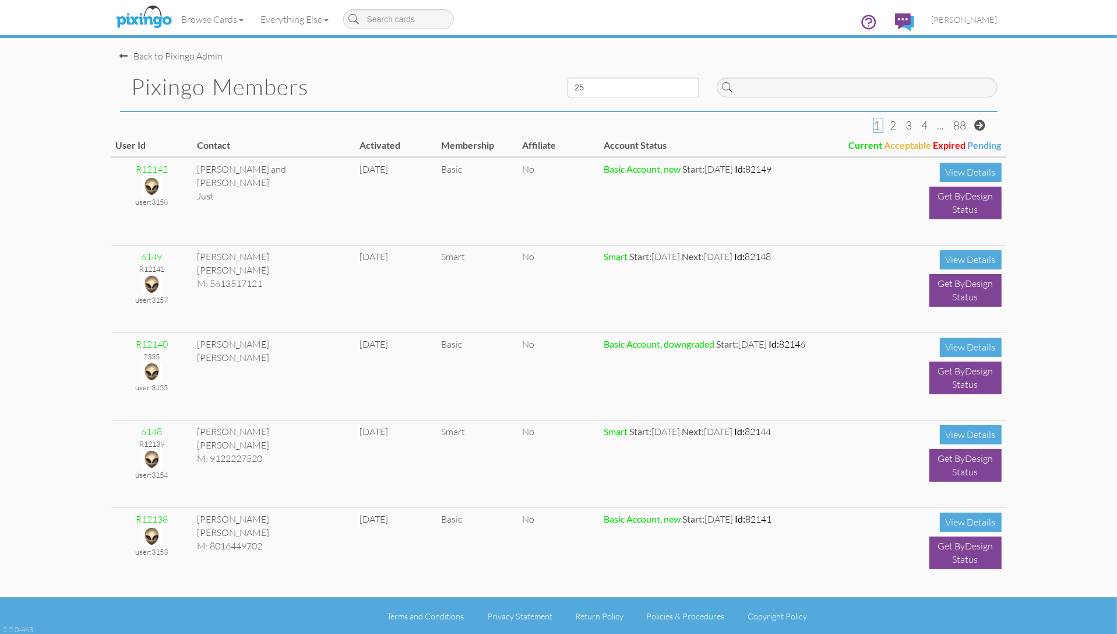
click at [474, 68] on div "Pixingo Members" at bounding box center [335, 87] width 448 height 48
click at [1087, 194] on pixingo-members "Toggle navigation Visit Pixingo Mobile Browse Cards Business Accounting Automot…" at bounding box center [558, 317] width 1117 height 635
click at [958, 20] on span "[PERSON_NAME]" at bounding box center [965, 20] width 66 height 10
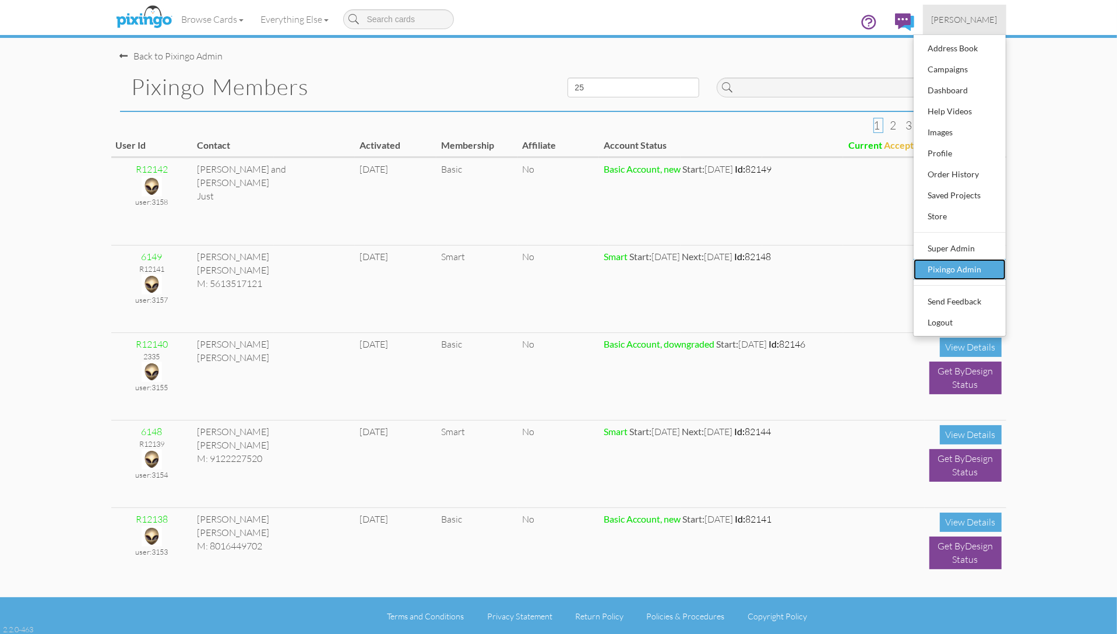
click at [951, 266] on div "Pixingo Admin" at bounding box center [960, 269] width 69 height 17
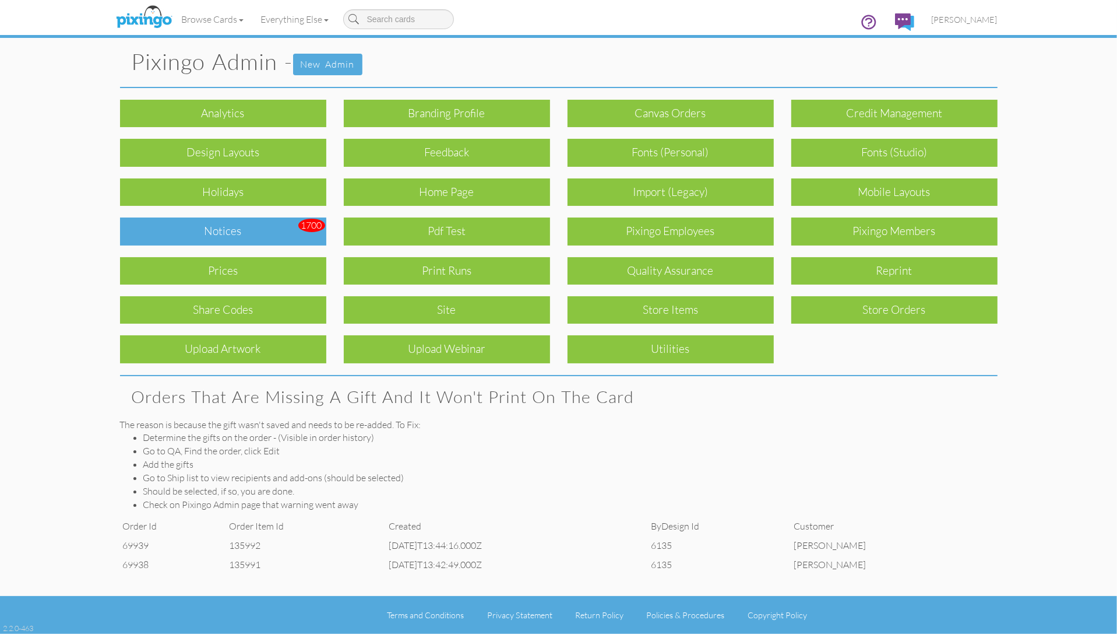
click at [270, 234] on div "Notices" at bounding box center [223, 230] width 206 height 27
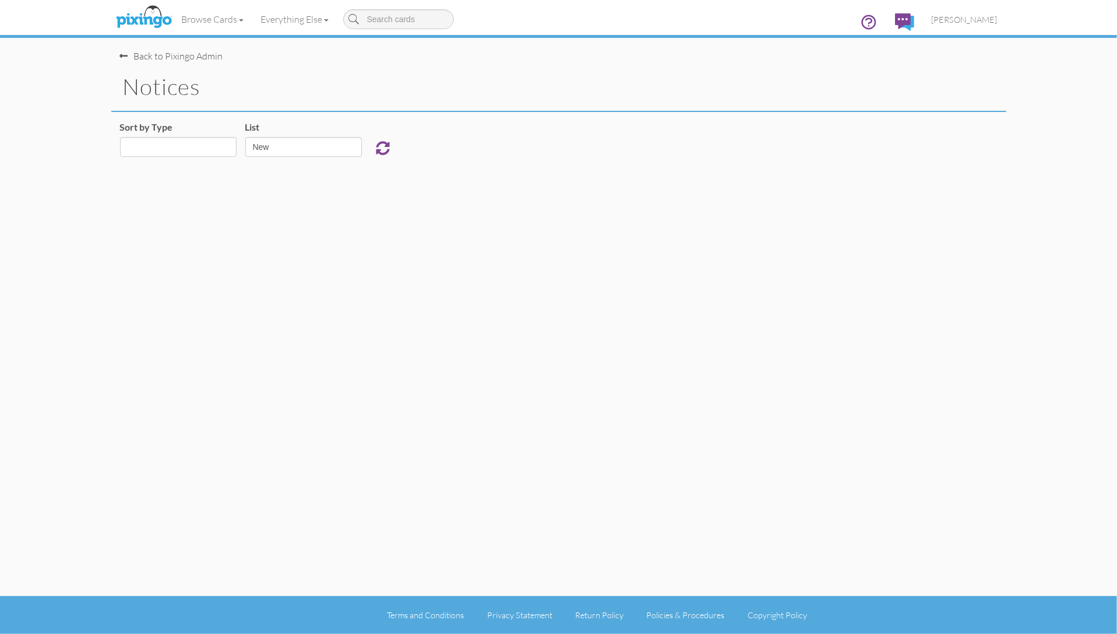
select select "object:1210"
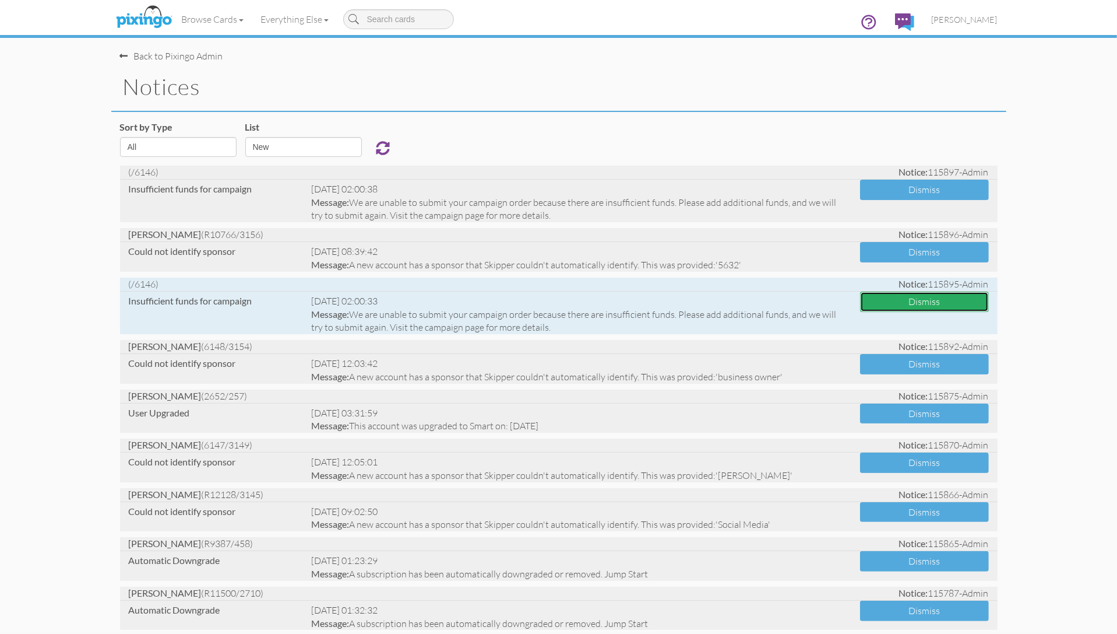
click at [895, 296] on button "Dismiss" at bounding box center [924, 301] width 129 height 20
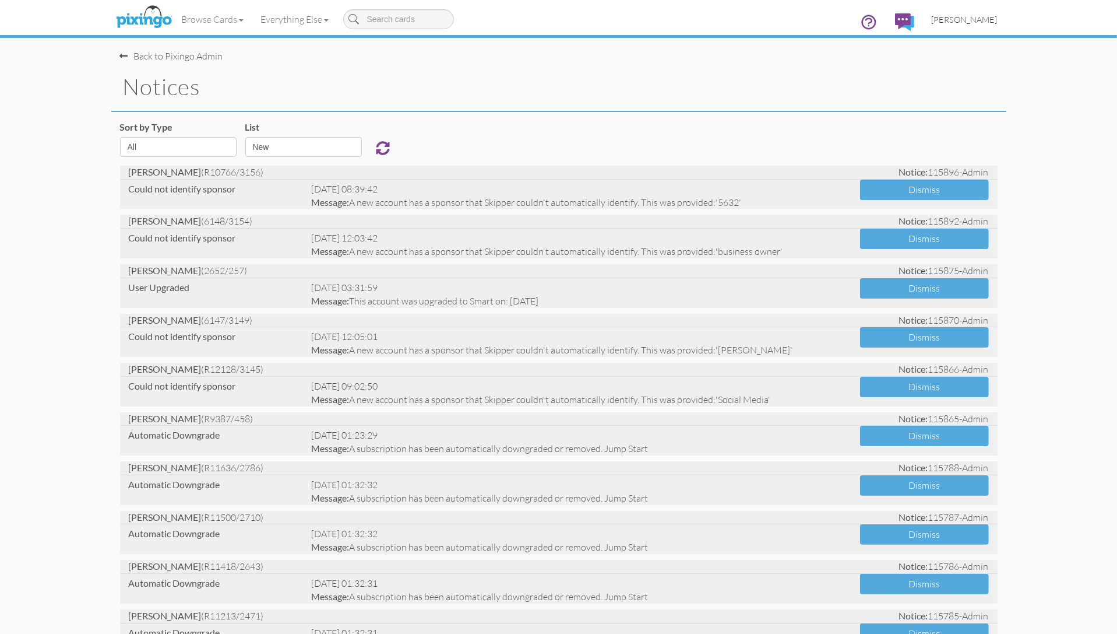
click at [970, 20] on span "[PERSON_NAME]" at bounding box center [965, 20] width 66 height 10
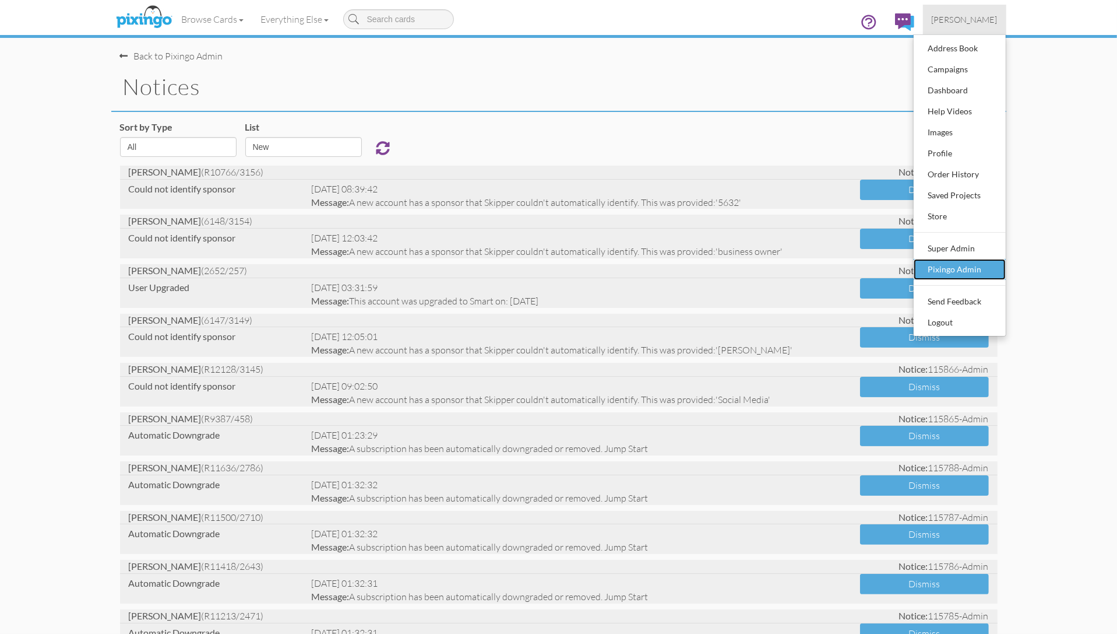
click at [963, 272] on div "Pixingo Admin" at bounding box center [960, 269] width 69 height 17
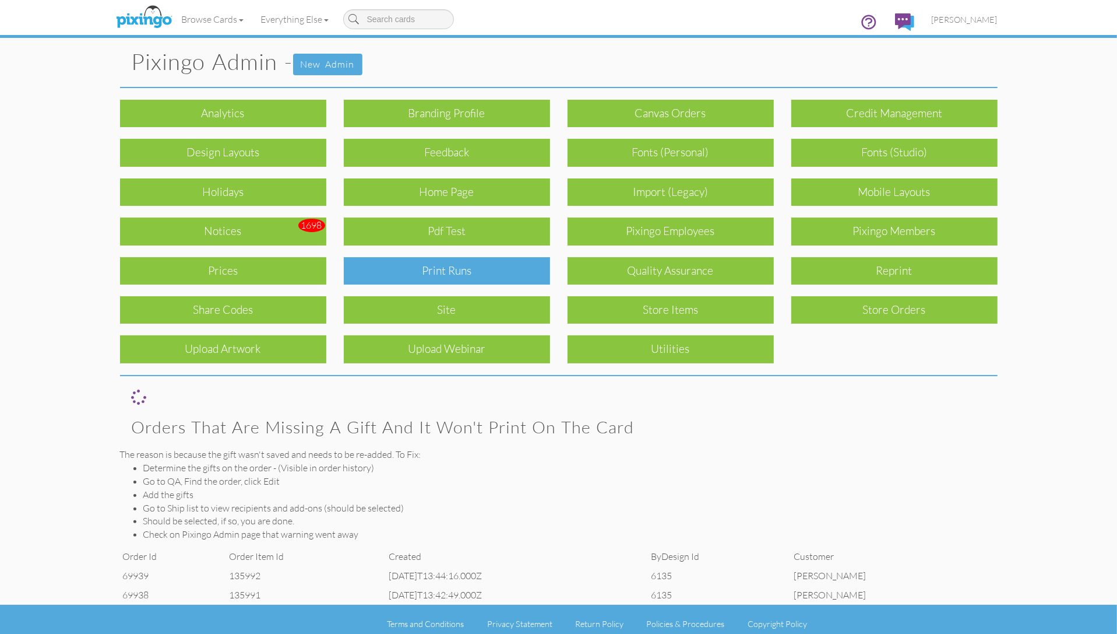
click at [460, 274] on div "Print Runs" at bounding box center [447, 270] width 206 height 27
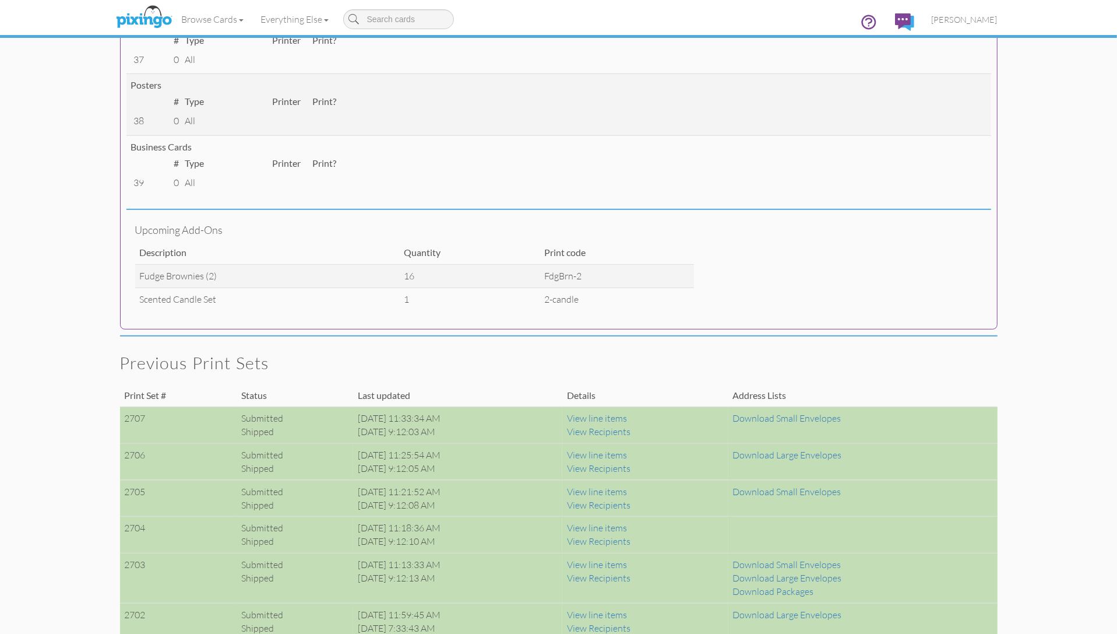
scroll to position [502, 0]
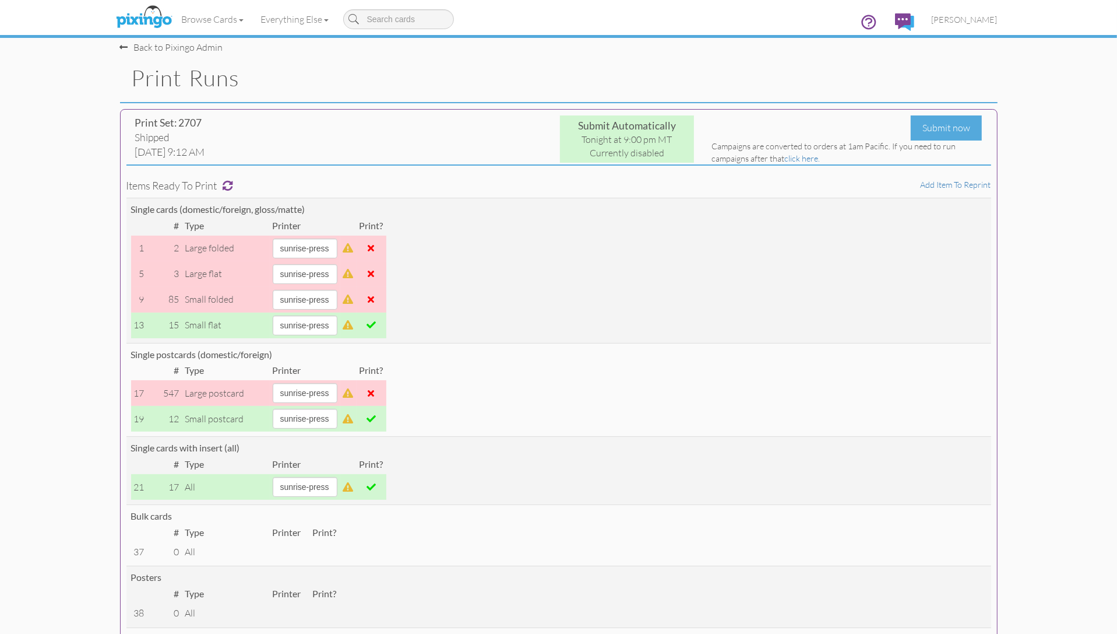
scroll to position [8, 0]
click at [376, 419] on span at bounding box center [371, 419] width 9 height 9
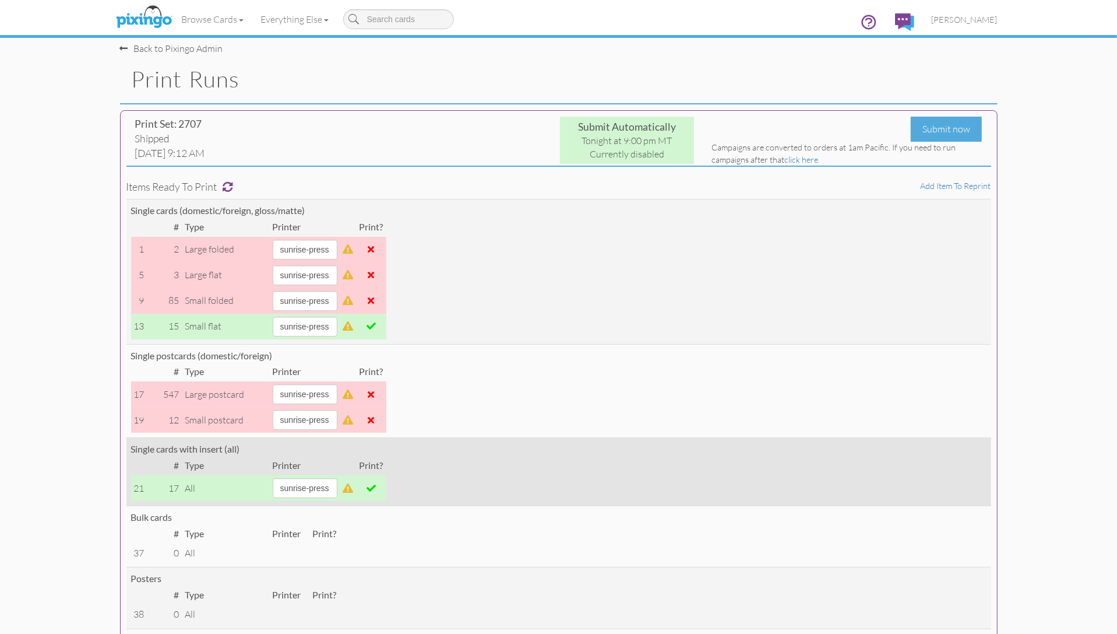
click at [376, 486] on span at bounding box center [371, 487] width 9 height 9
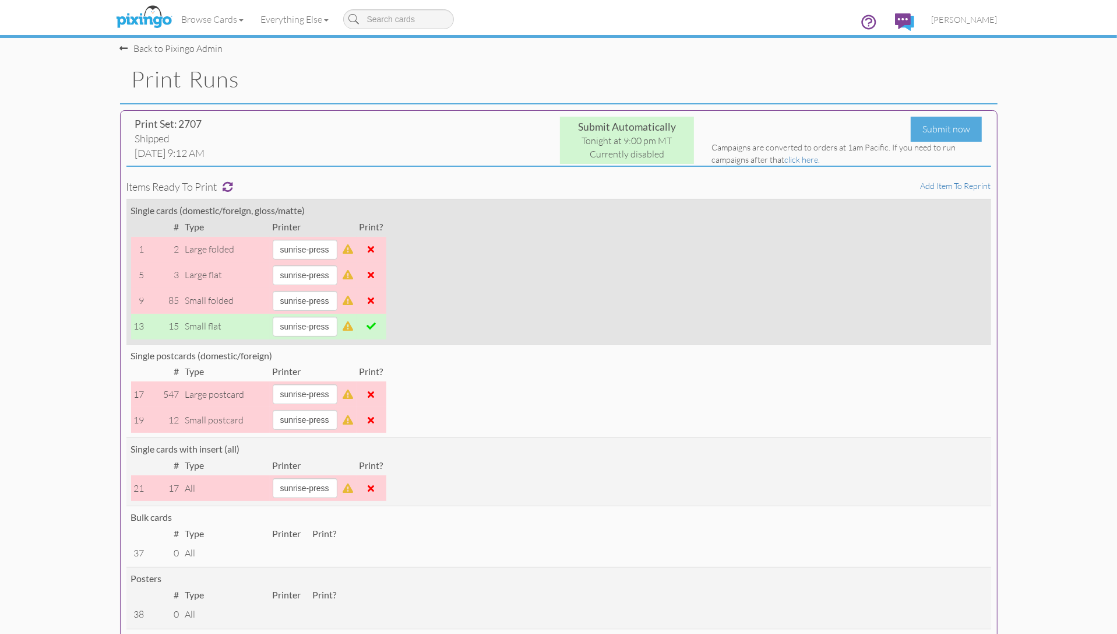
click at [385, 317] on td at bounding box center [372, 327] width 30 height 26
click at [376, 324] on span at bounding box center [371, 325] width 9 height 9
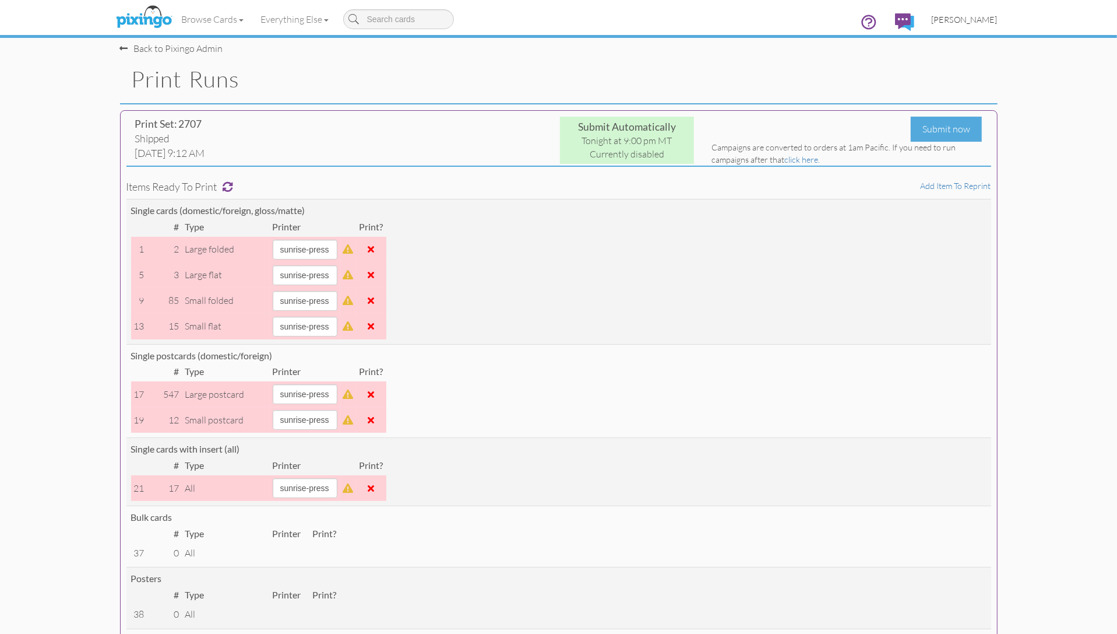
click at [975, 15] on span "[PERSON_NAME]" at bounding box center [965, 20] width 66 height 10
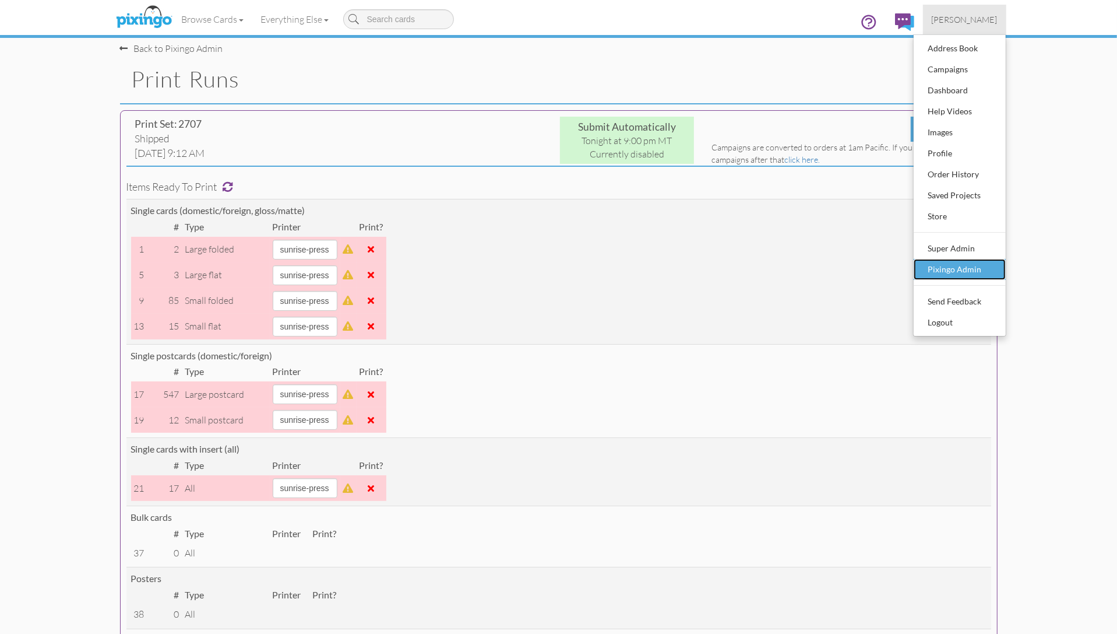
click at [946, 267] on div "Pixingo Admin" at bounding box center [960, 269] width 69 height 17
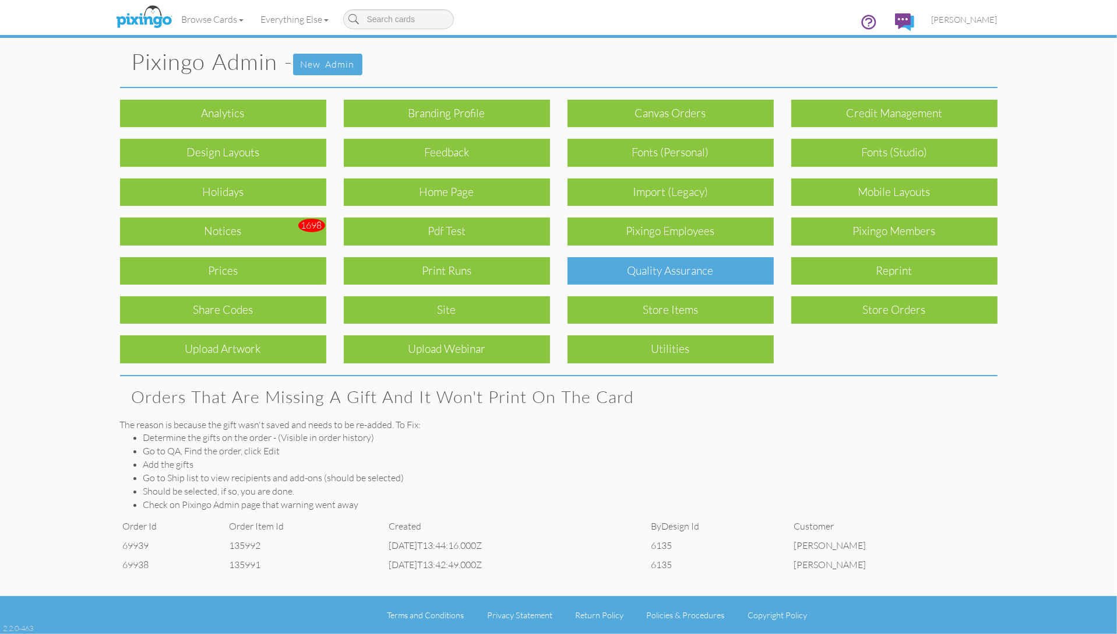
click at [673, 265] on div "Quality Assurance" at bounding box center [671, 270] width 206 height 27
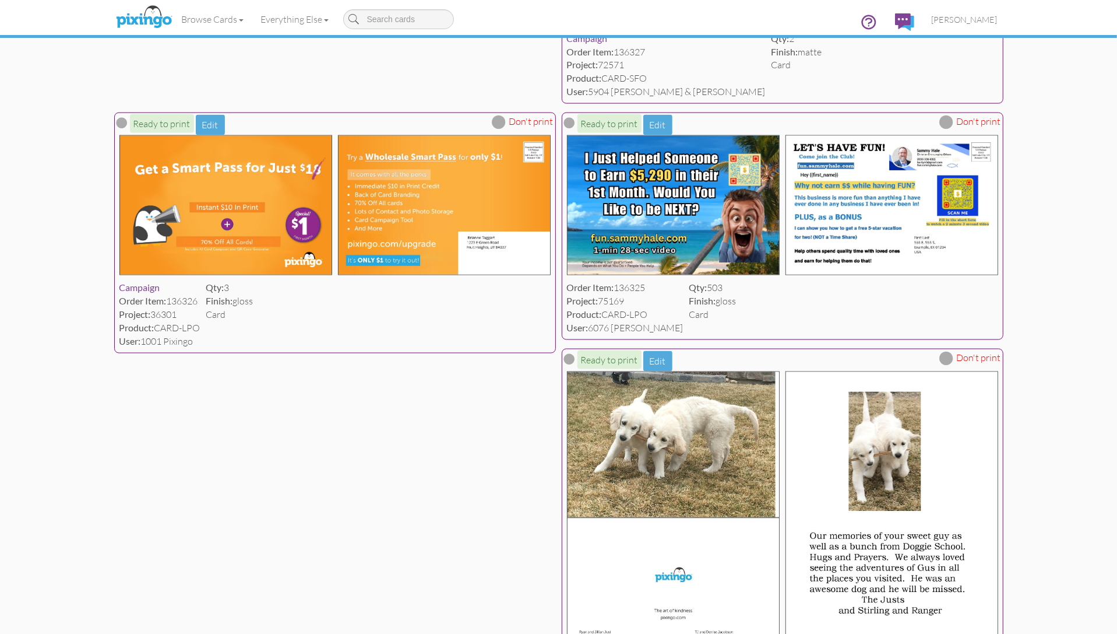
scroll to position [1692, 0]
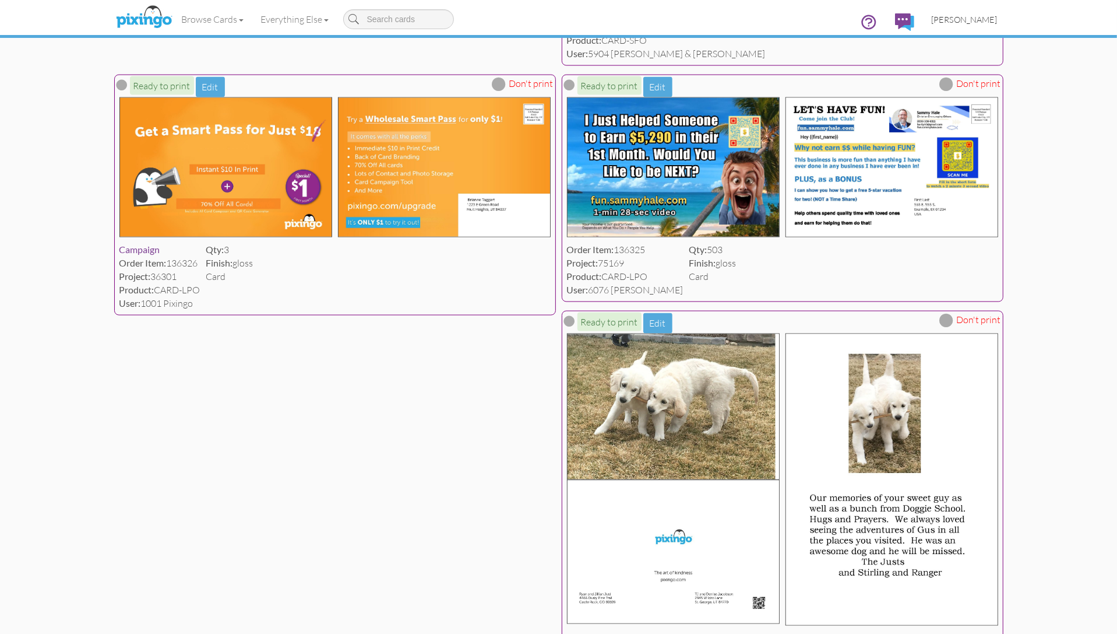
click at [986, 17] on span "[PERSON_NAME]" at bounding box center [965, 20] width 66 height 10
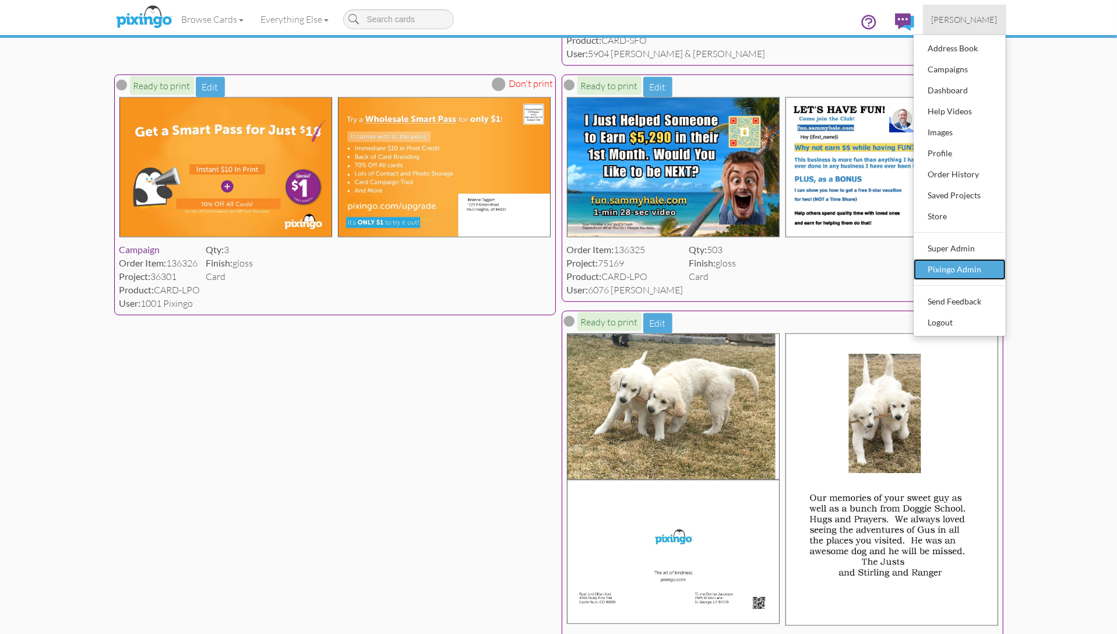
click at [948, 268] on div "Pixingo Admin" at bounding box center [960, 269] width 69 height 17
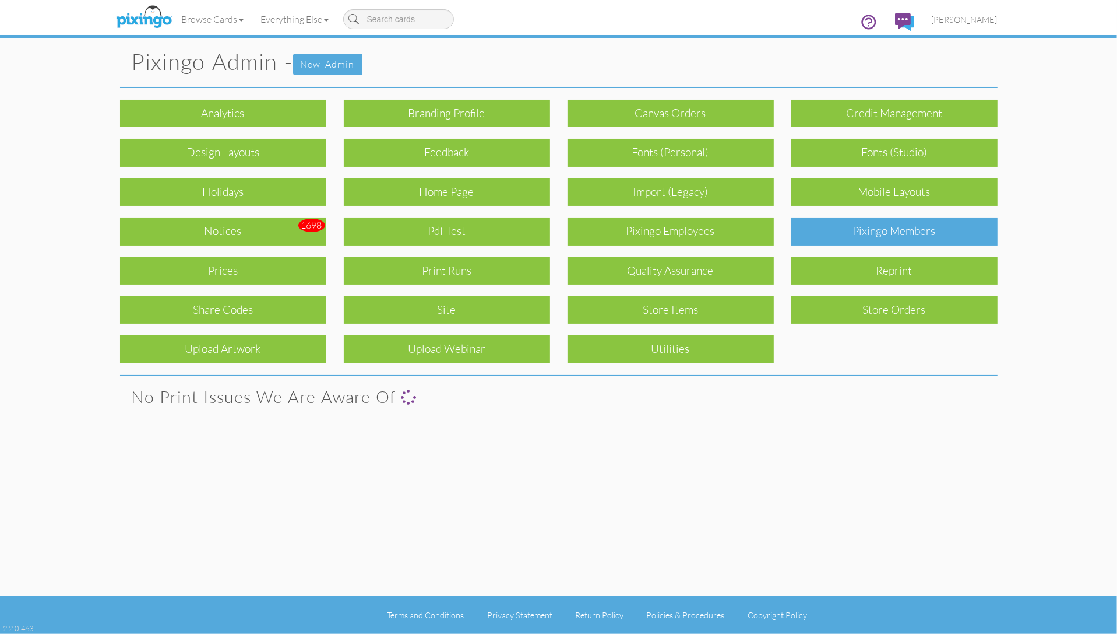
click at [877, 236] on div "Pixingo Members" at bounding box center [895, 230] width 206 height 27
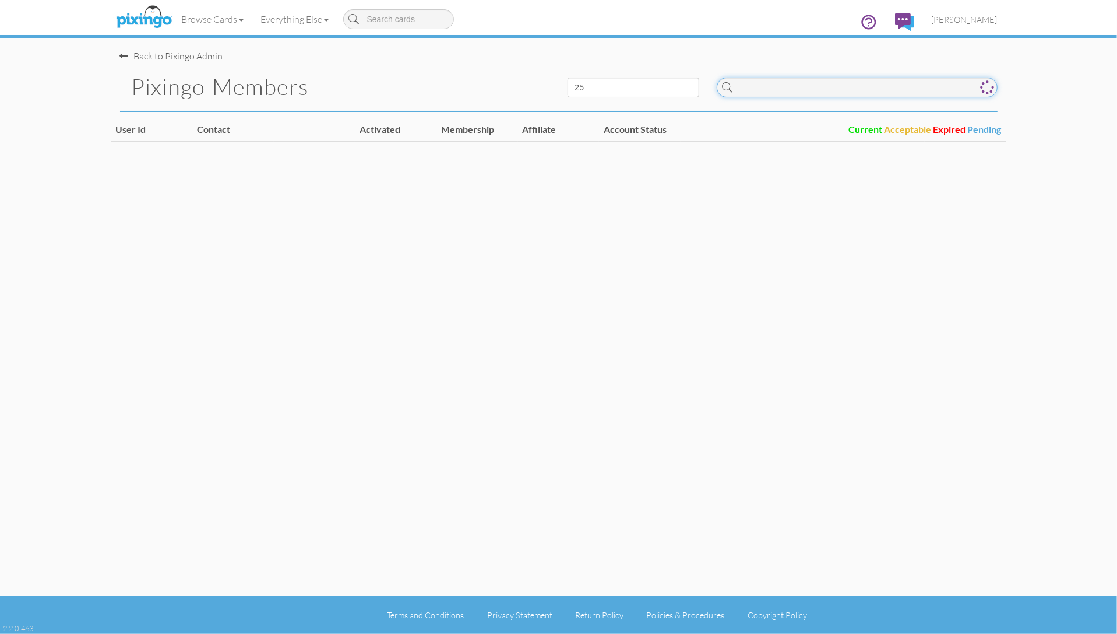
click at [753, 92] on input at bounding box center [857, 88] width 281 height 20
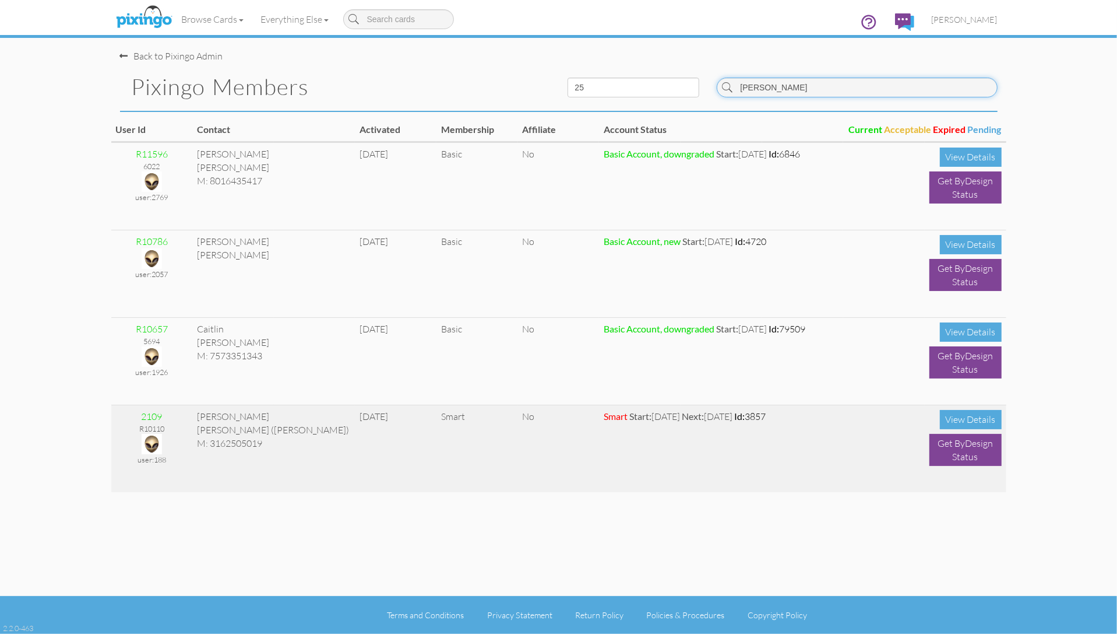
type input "reid"
click at [152, 440] on img at bounding box center [152, 444] width 20 height 20
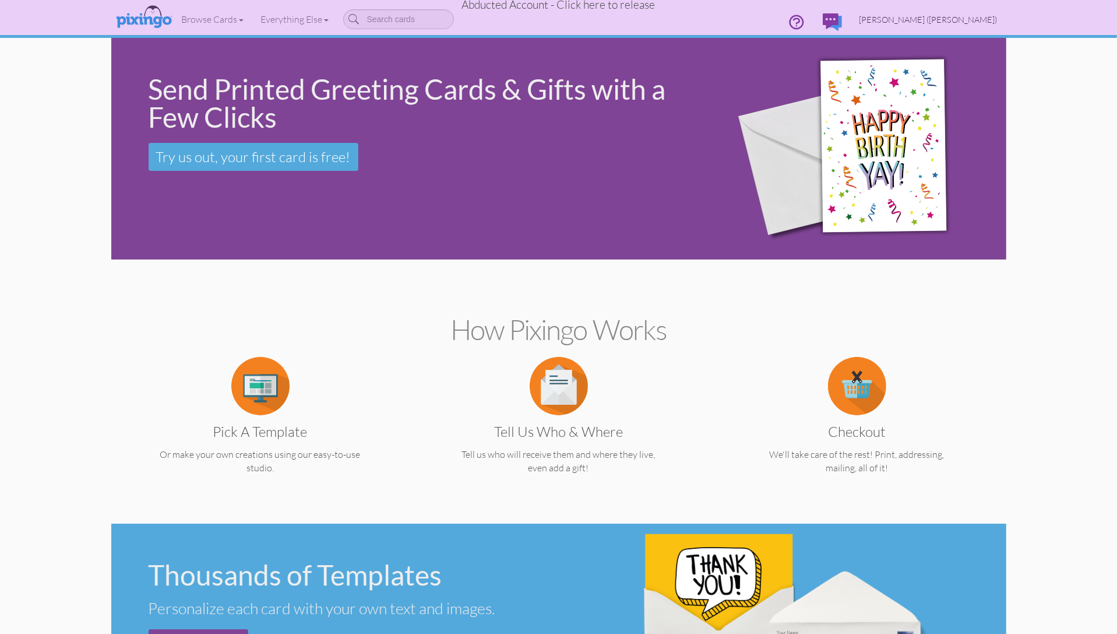
click at [958, 20] on span "Mary Reid (John)" at bounding box center [929, 20] width 138 height 10
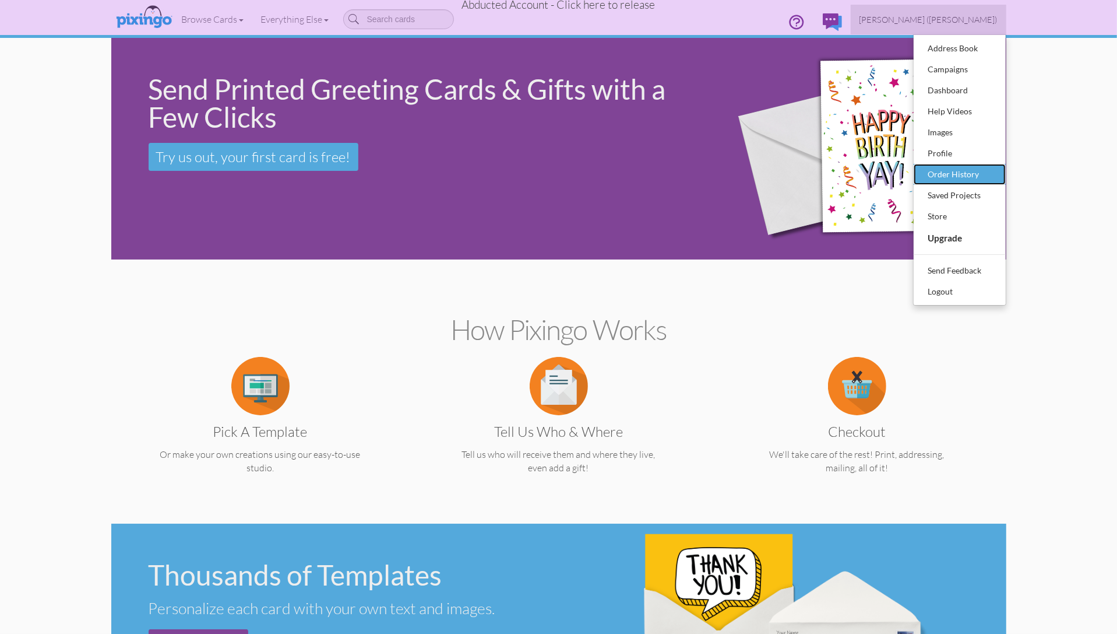
click at [958, 174] on div "Order History" at bounding box center [960, 174] width 69 height 17
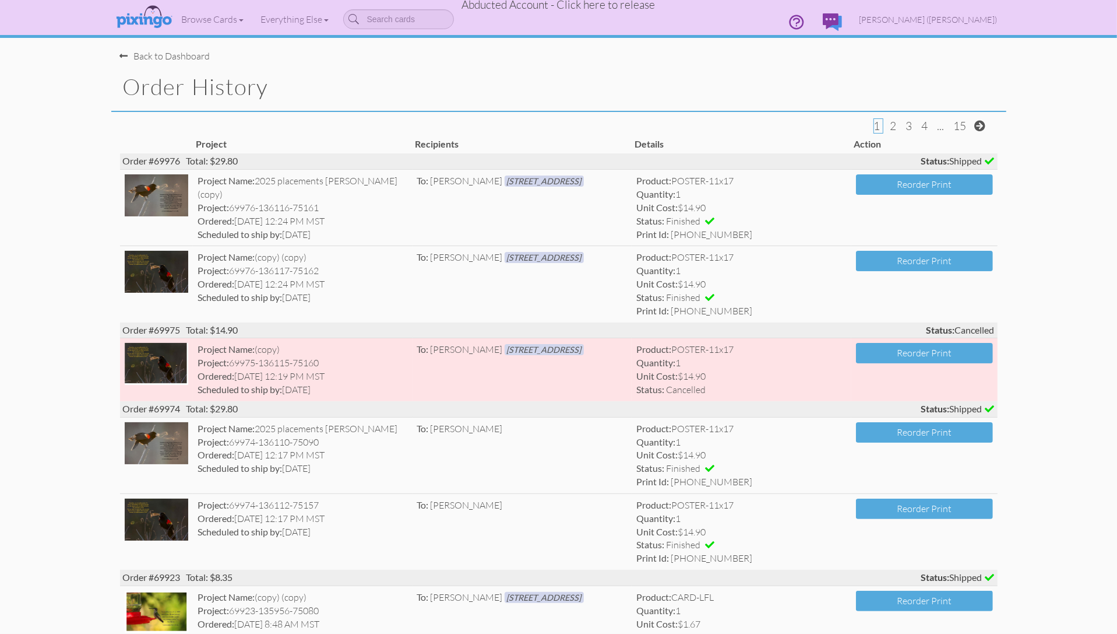
click at [575, 8] on span "Abducted Account - Click here to release" at bounding box center [559, 5] width 194 height 14
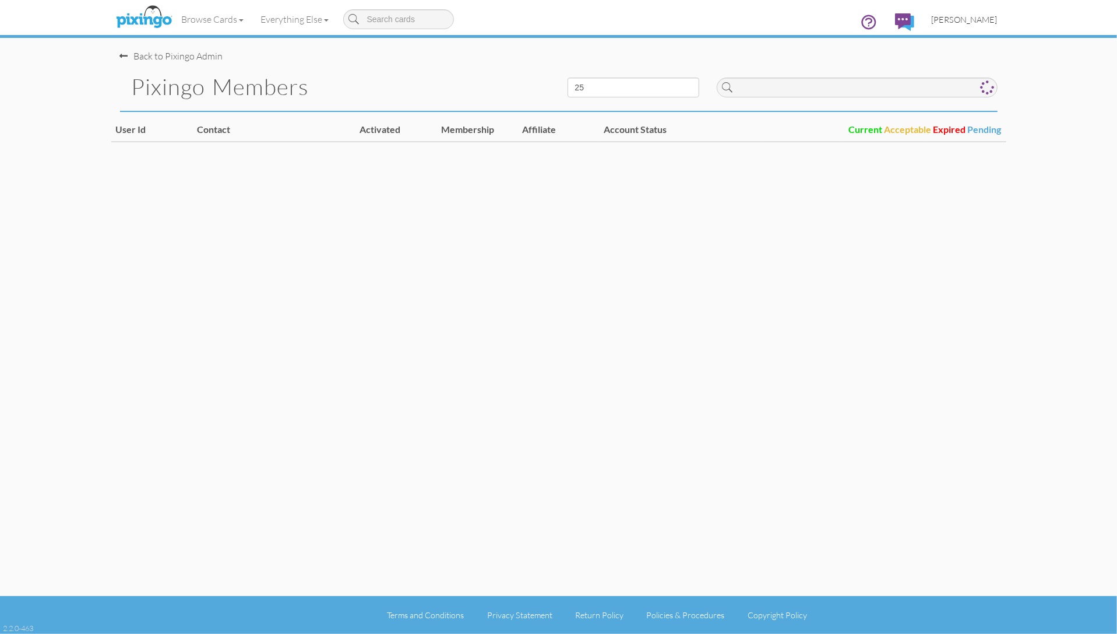
click at [969, 24] on span "[PERSON_NAME]" at bounding box center [965, 20] width 66 height 10
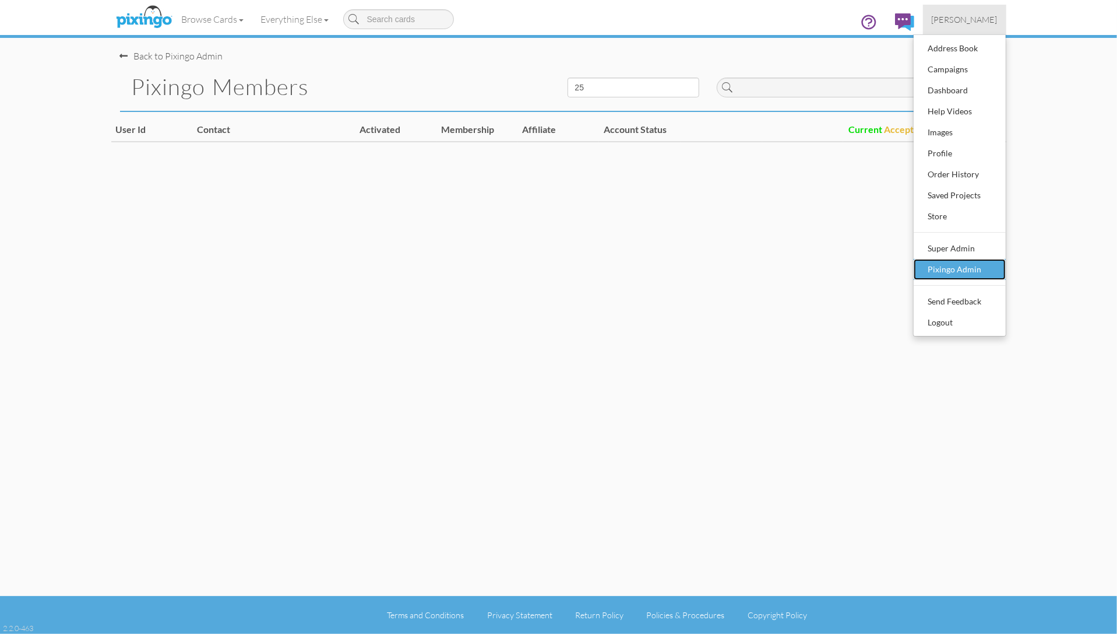
click at [965, 269] on div "Pixingo Admin" at bounding box center [960, 269] width 69 height 17
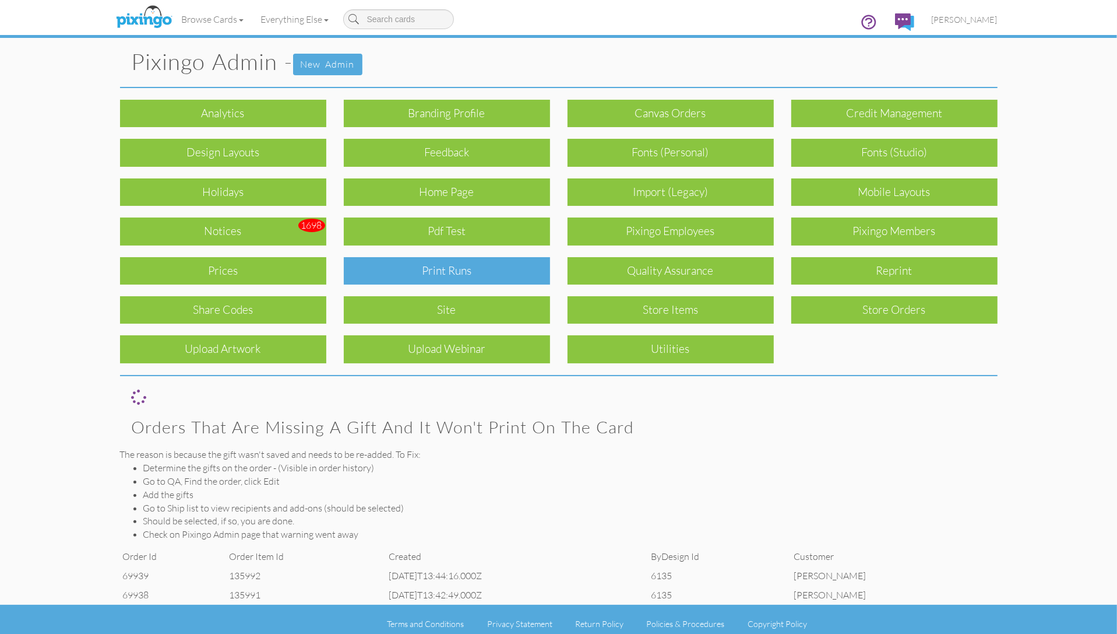
click at [488, 274] on div "Print Runs" at bounding box center [447, 270] width 206 height 27
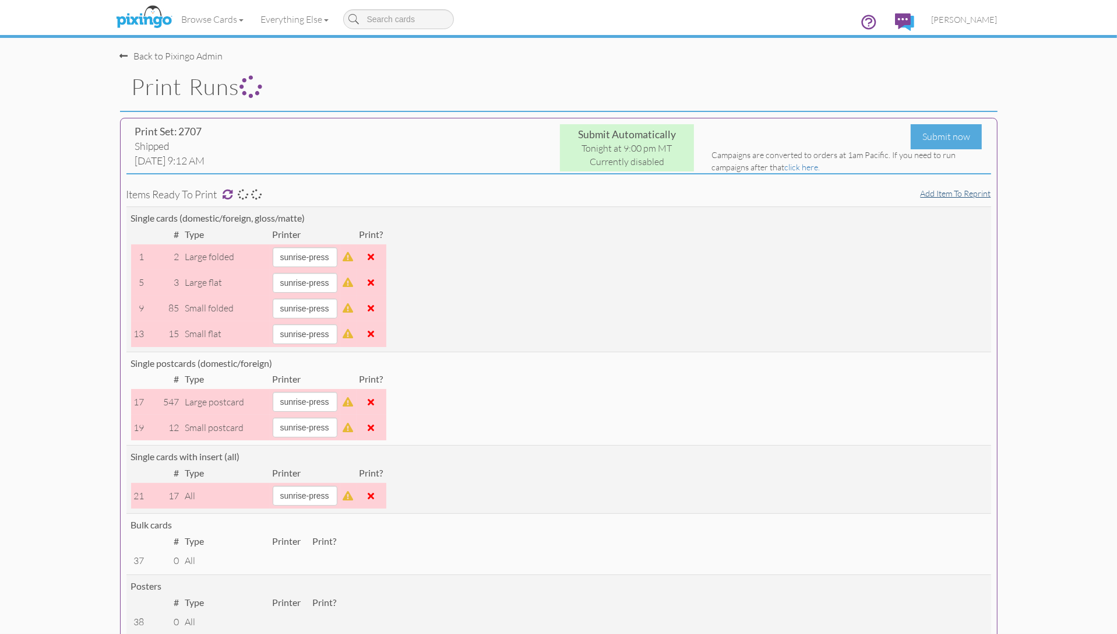
click at [966, 196] on link "Add item to reprint" at bounding box center [956, 193] width 71 height 10
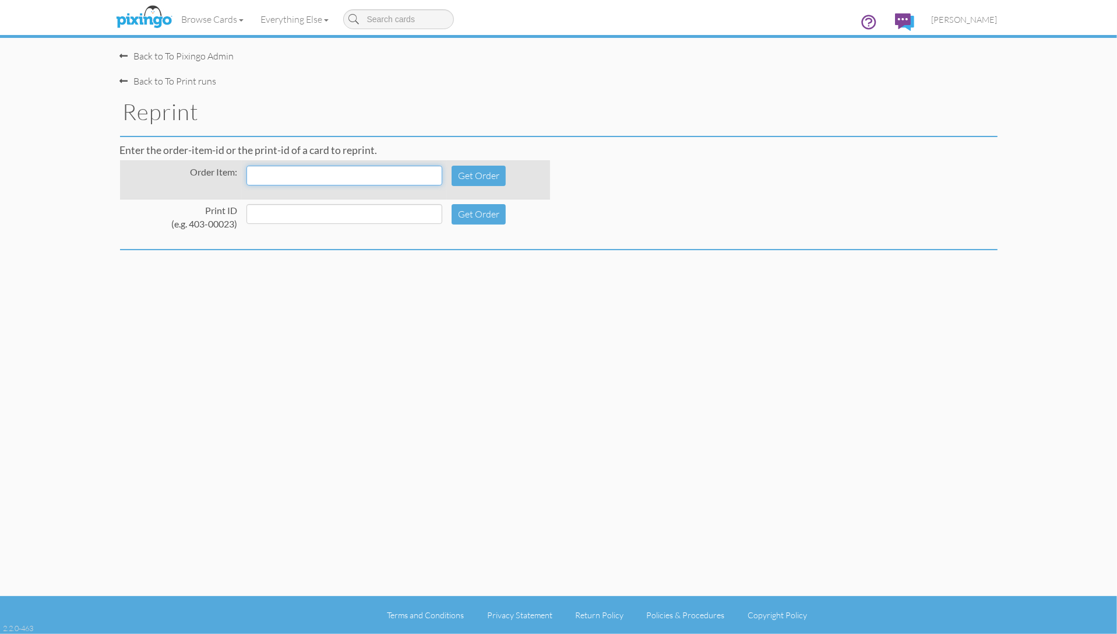
click at [297, 183] on input at bounding box center [345, 176] width 196 height 20
type input "136116"
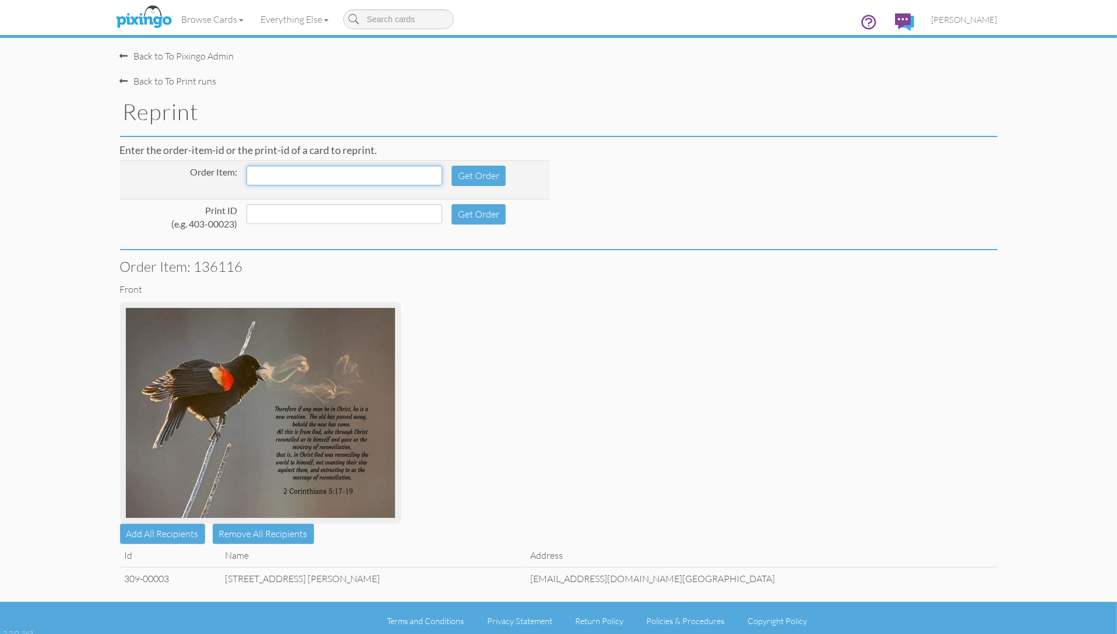
scroll to position [5, 0]
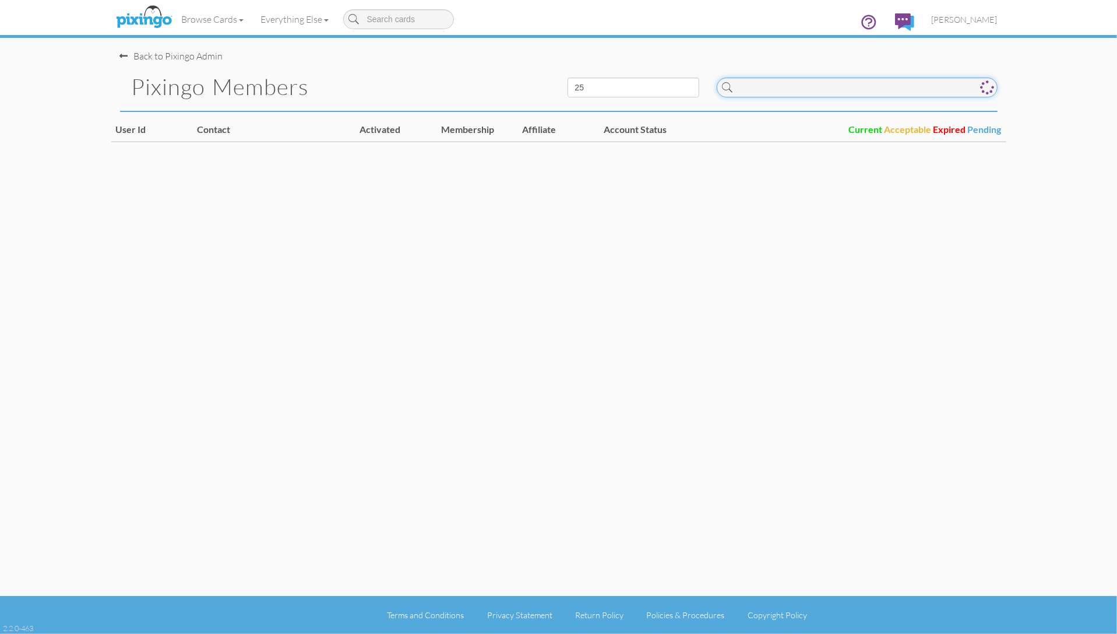
click at [758, 97] on input at bounding box center [857, 88] width 281 height 20
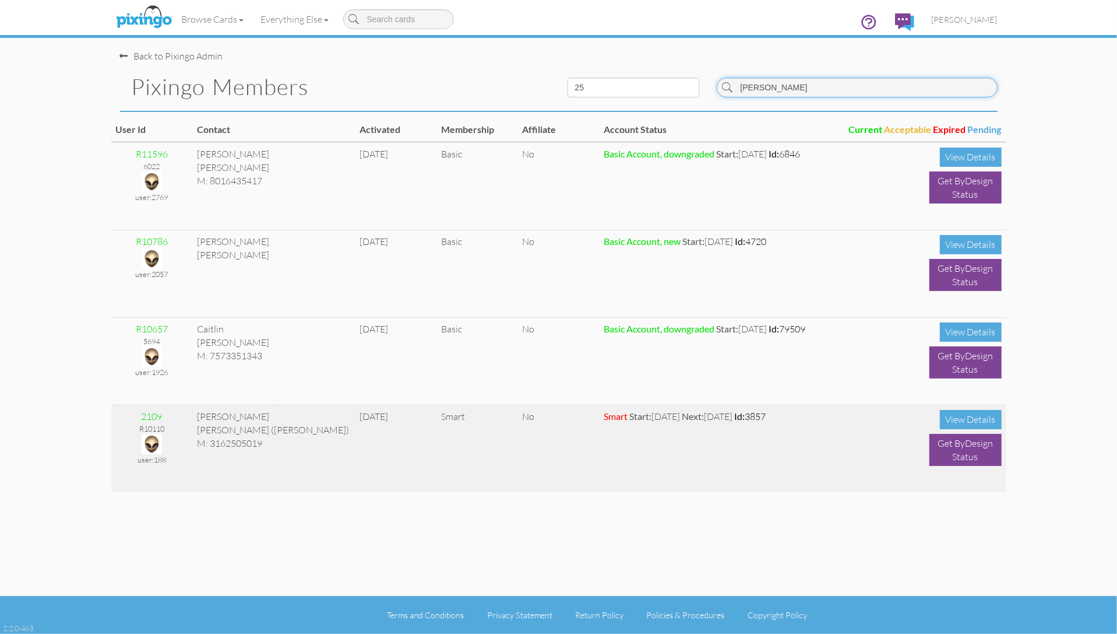
type input "reid"
click at [154, 438] on img at bounding box center [152, 444] width 20 height 20
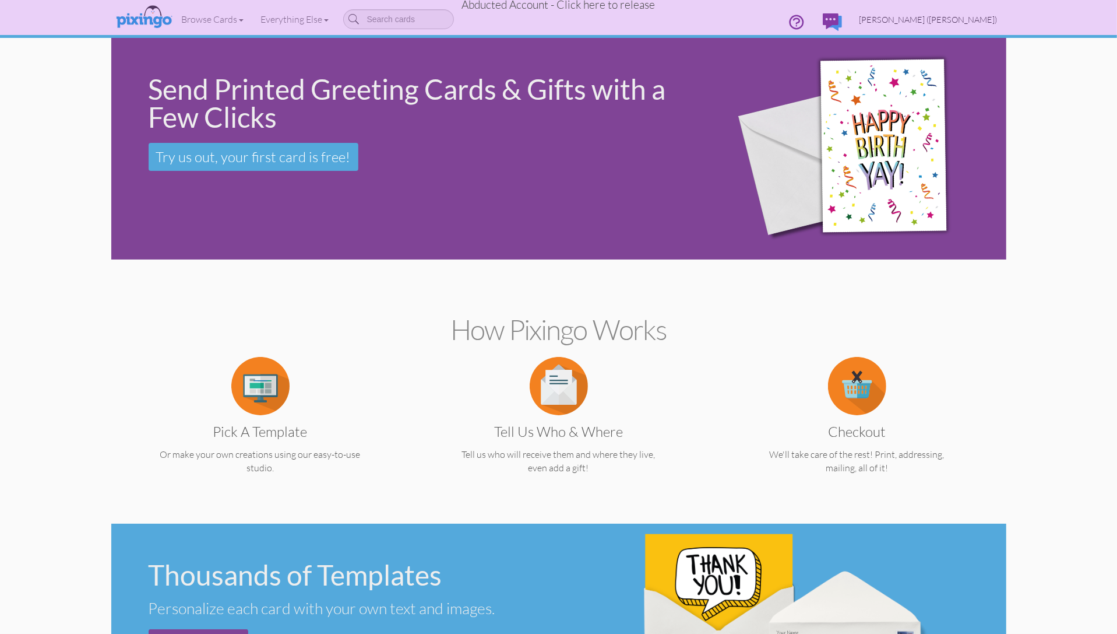
click at [962, 17] on span "Mary Reid (John)" at bounding box center [929, 20] width 138 height 10
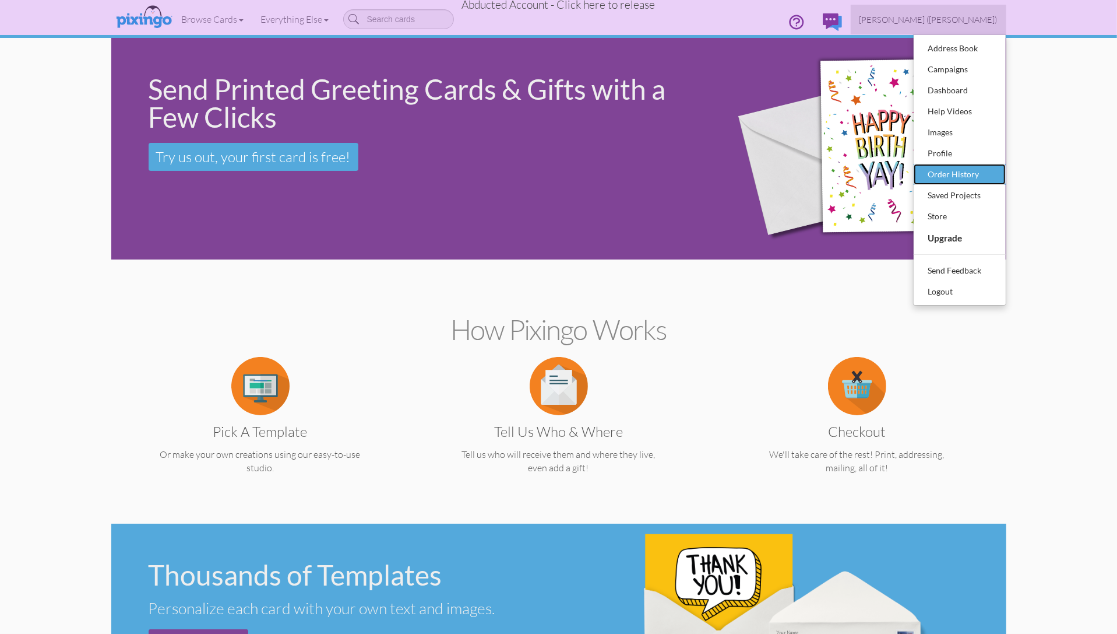
click at [962, 174] on div "Order History" at bounding box center [960, 174] width 69 height 17
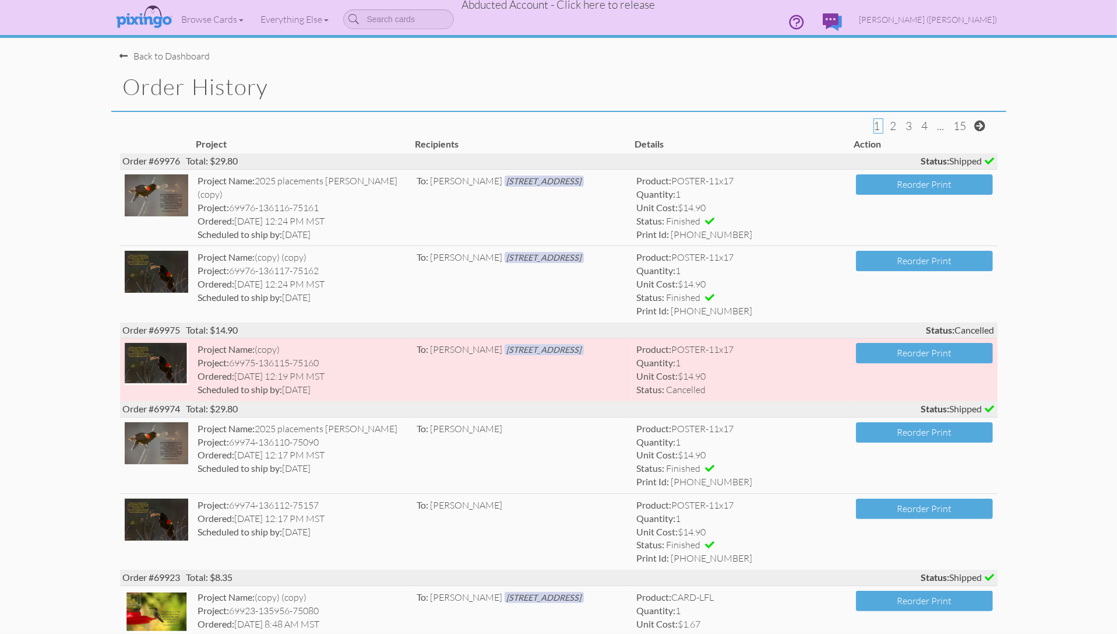
click at [578, 5] on span "Abducted Account - Click here to release" at bounding box center [559, 5] width 194 height 14
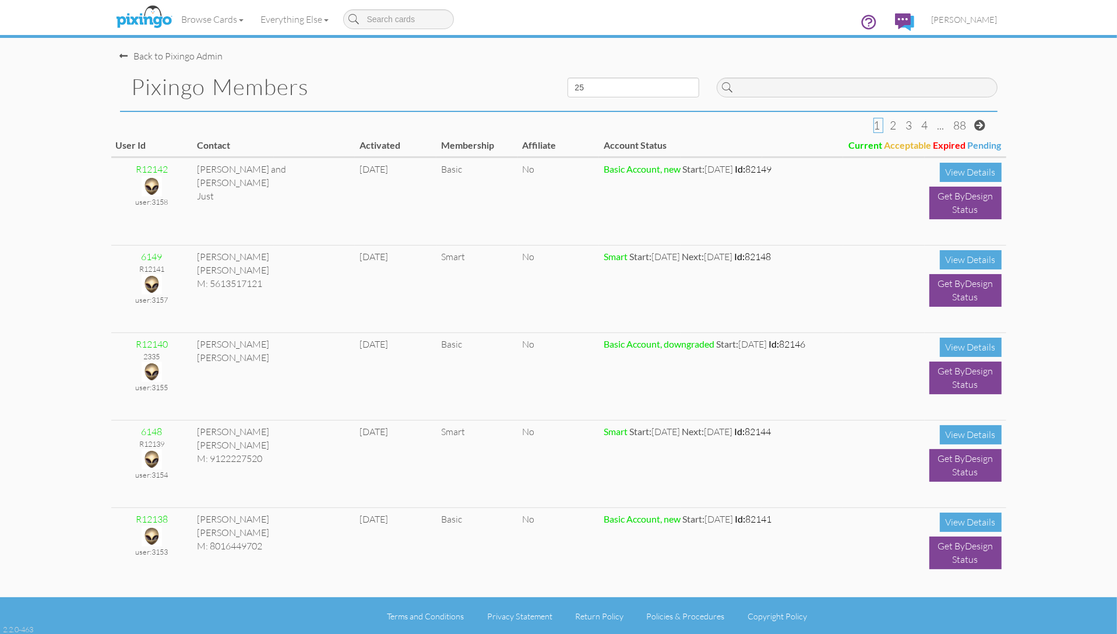
click at [505, 18] on div "Browse Cards Business Accounting Automotive Chiropractor Customer Dental Financ…" at bounding box center [559, 23] width 878 height 46
click at [979, 20] on span "[PERSON_NAME]" at bounding box center [965, 20] width 66 height 10
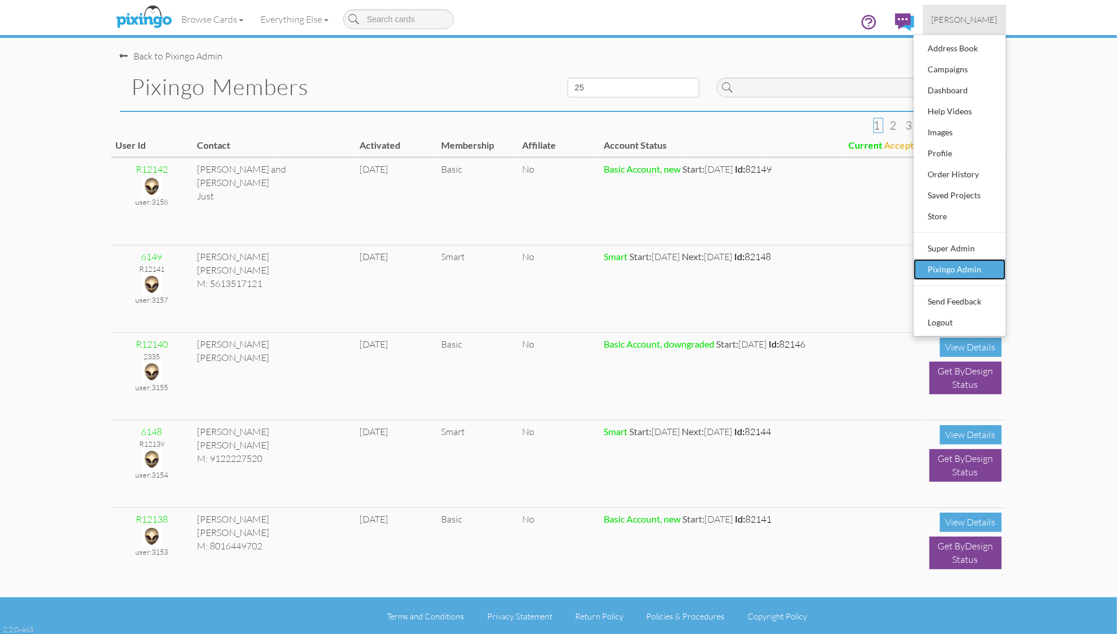
click at [954, 268] on div "Pixingo Admin" at bounding box center [960, 269] width 69 height 17
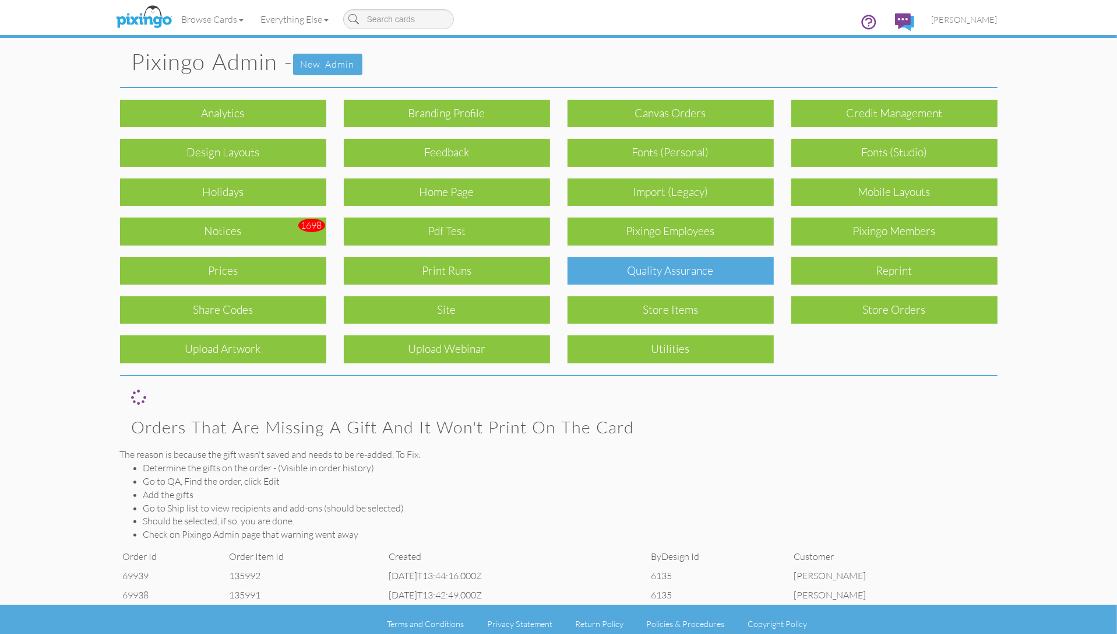
click at [709, 261] on div "Quality Assurance" at bounding box center [671, 270] width 206 height 27
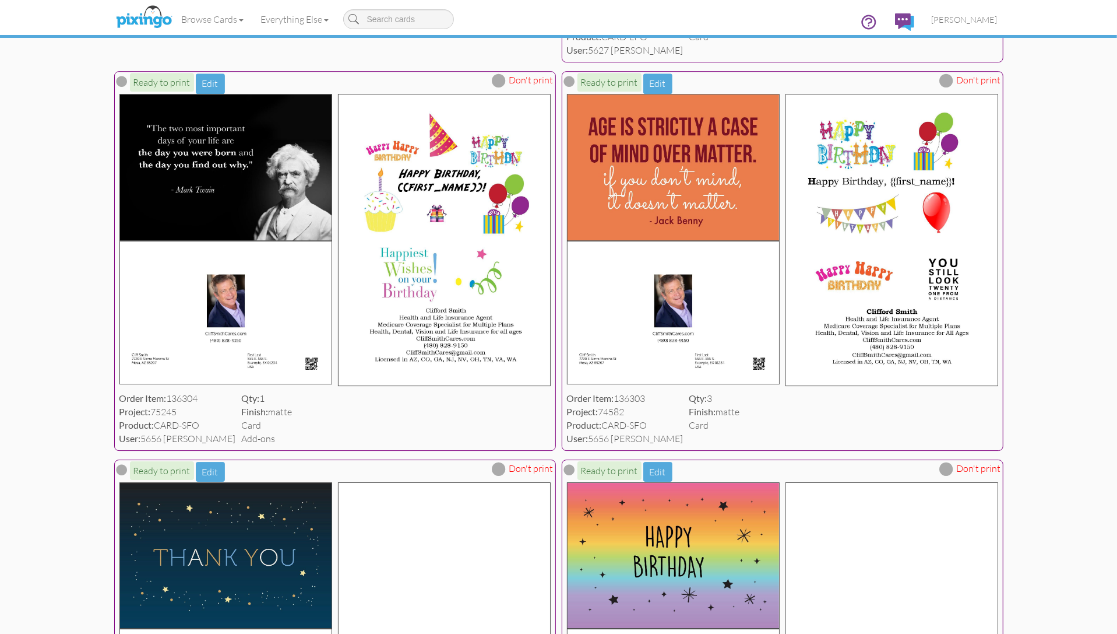
scroll to position [3273, 0]
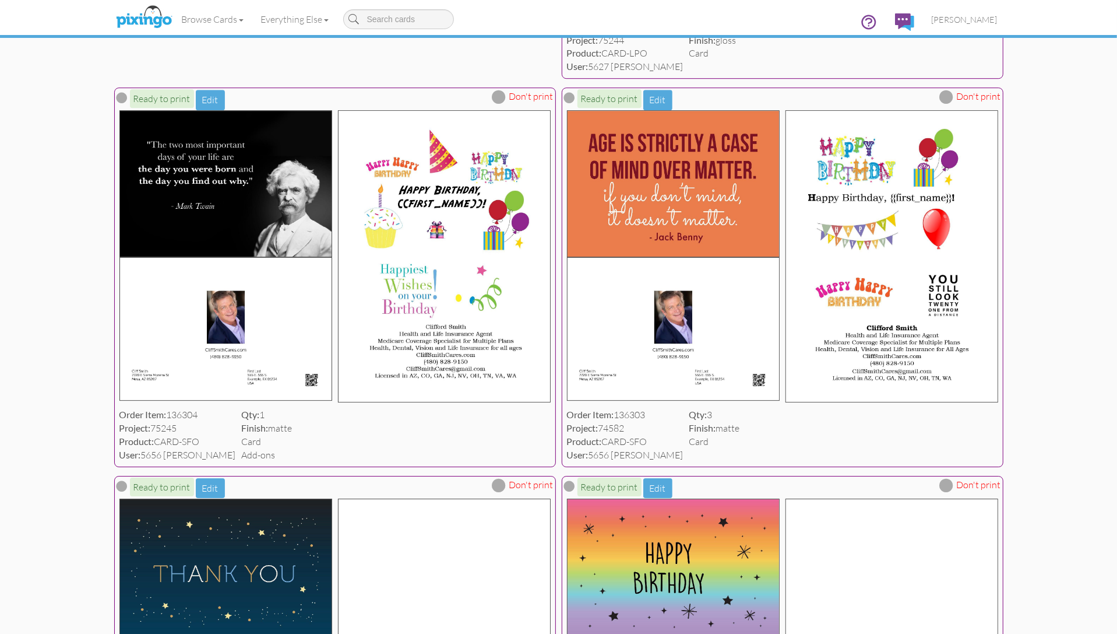
scroll to position [3273, 0]
